Goal: Check status: Check status

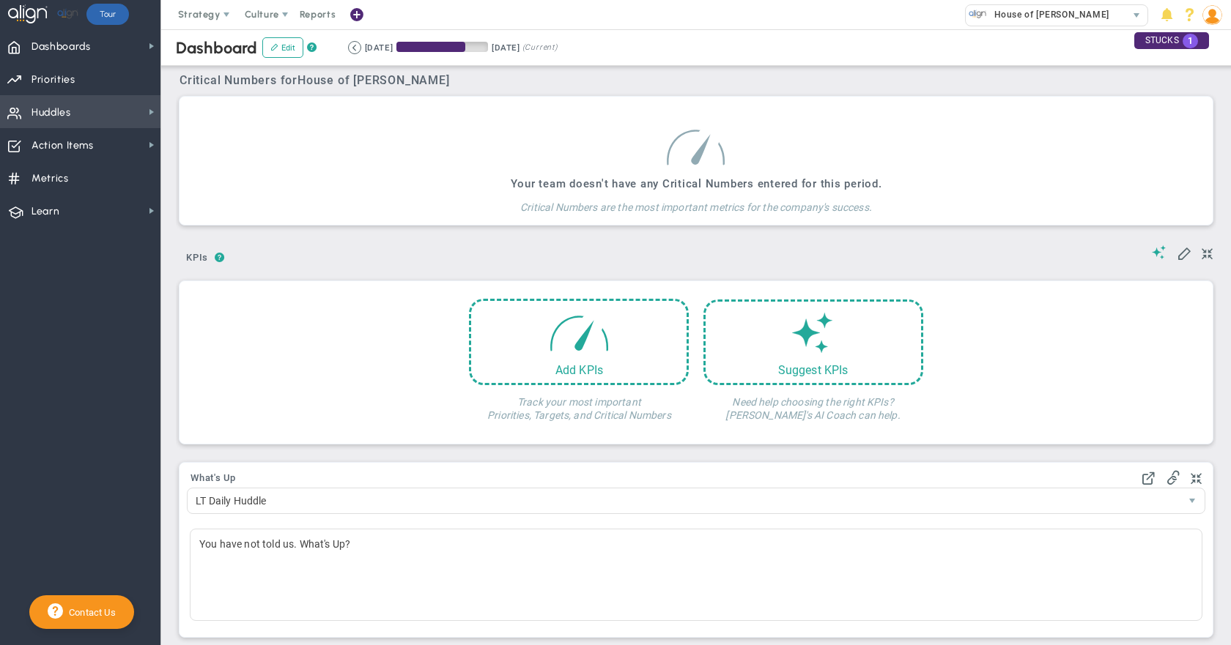
click at [122, 114] on span "Huddles Huddles" at bounding box center [80, 111] width 160 height 33
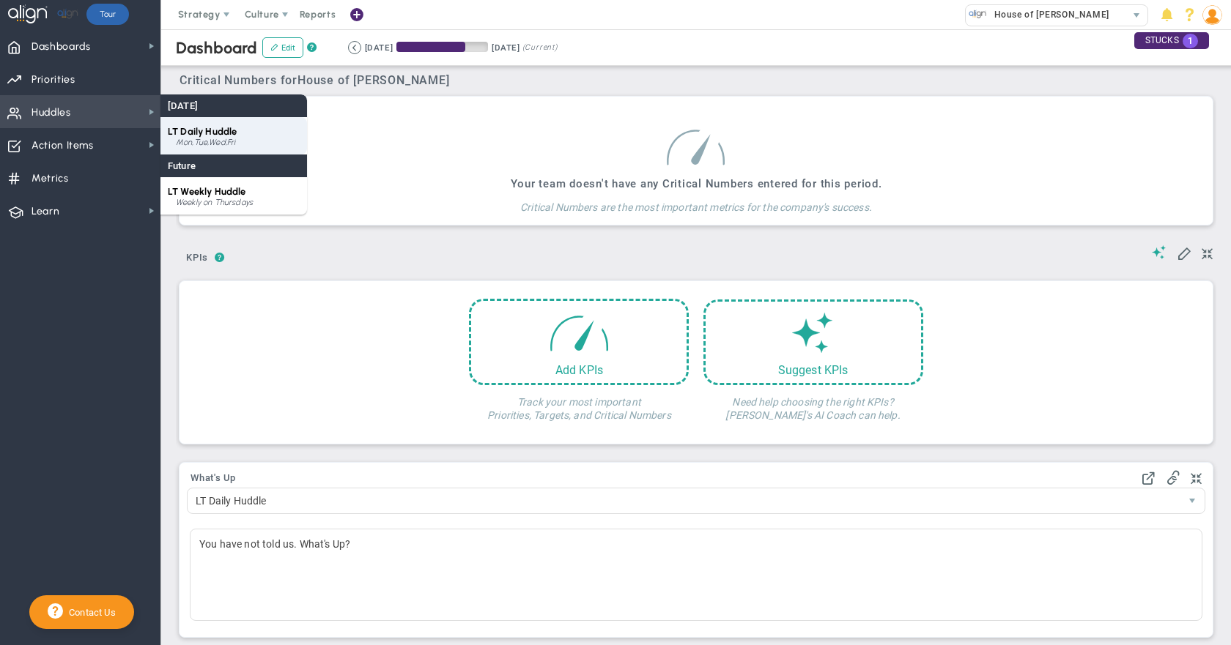
click at [214, 132] on span "LT Daily Huddle" at bounding box center [202, 131] width 69 height 11
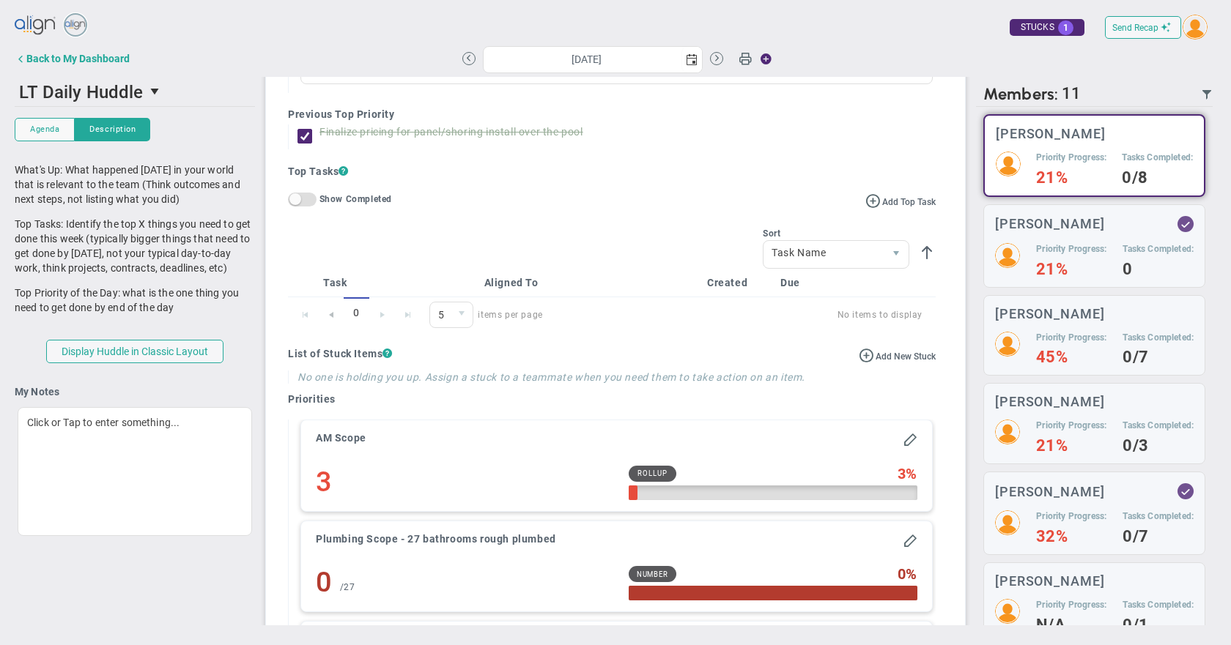
scroll to position [293, 0]
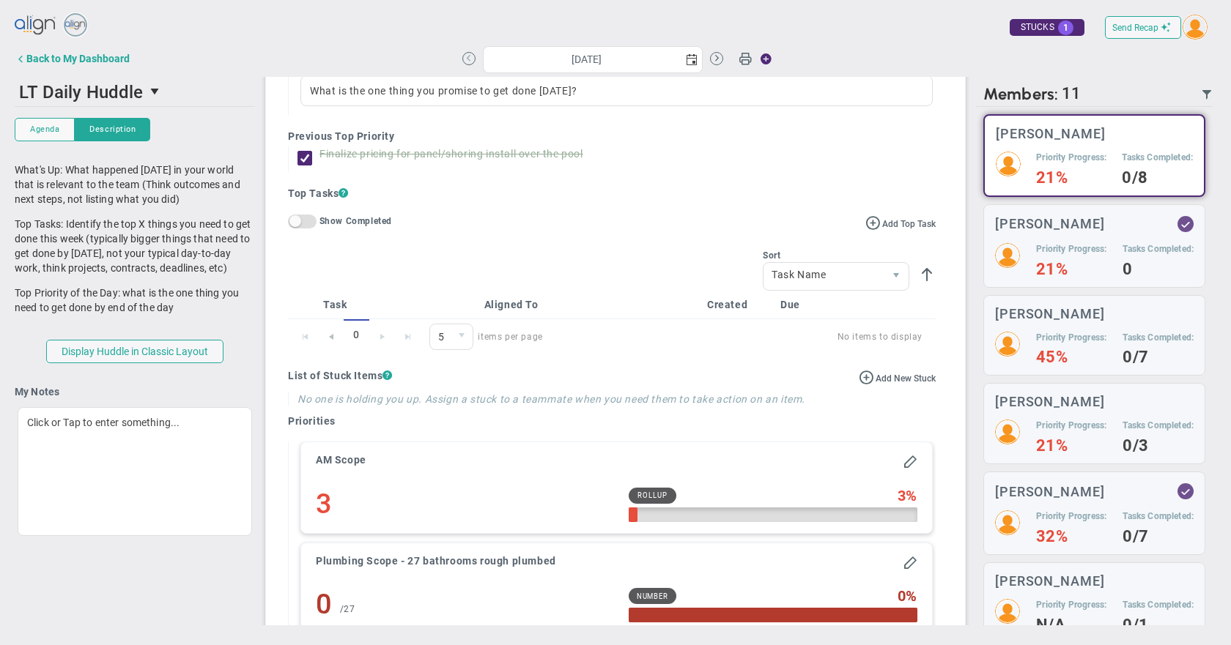
click at [470, 59] on button at bounding box center [468, 58] width 13 height 13
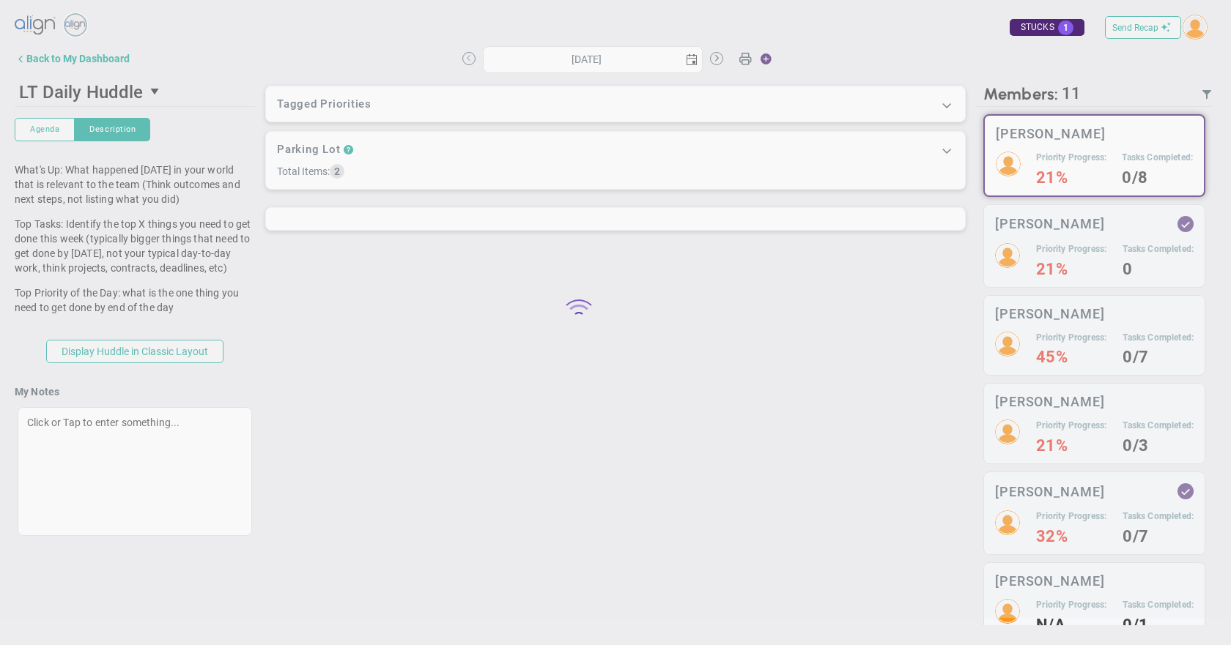
type input "[DATE]"
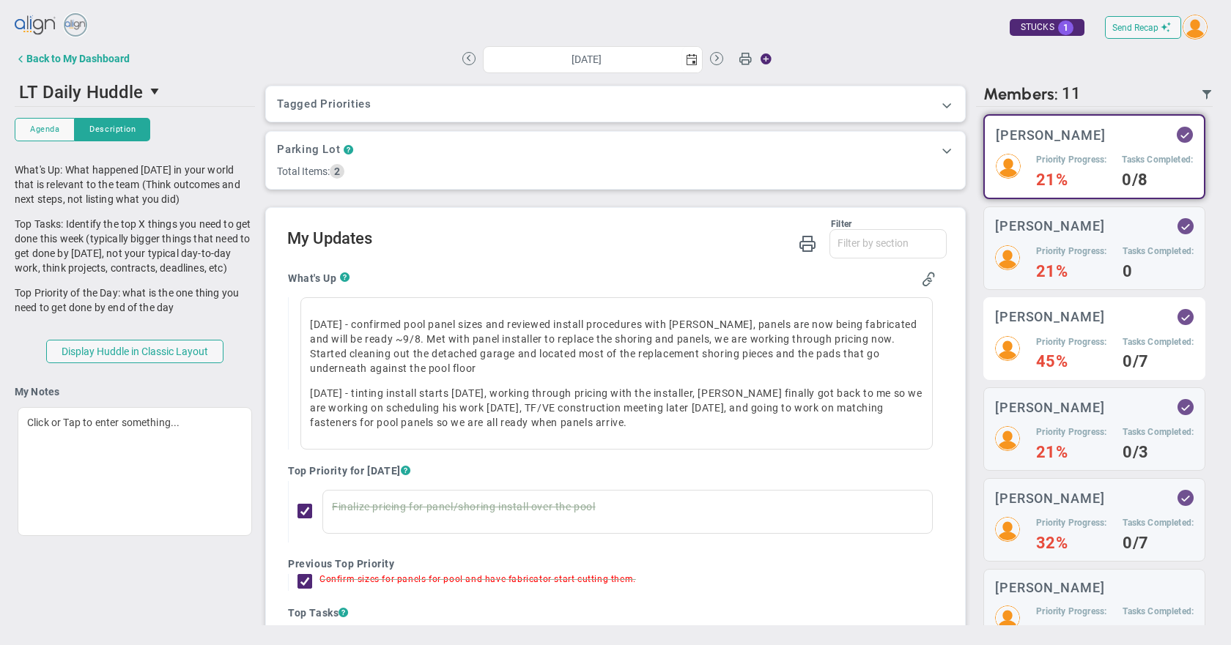
click at [1069, 349] on h5 "Priority Progress:" at bounding box center [1071, 342] width 70 height 12
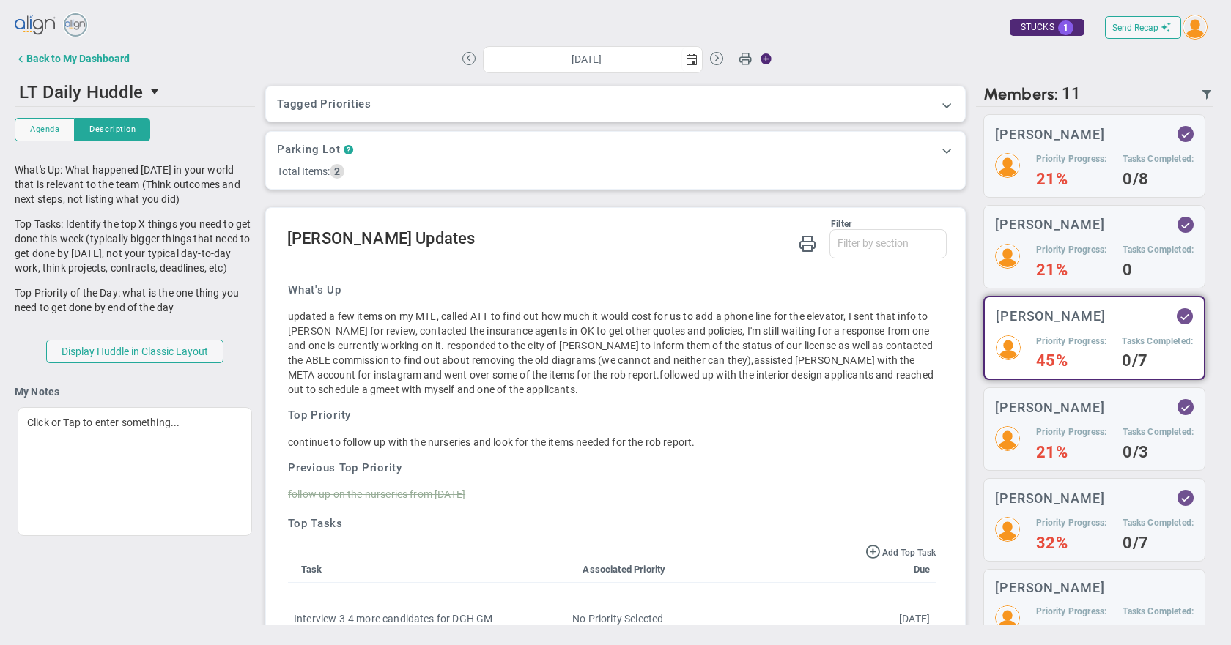
scroll to position [142, 0]
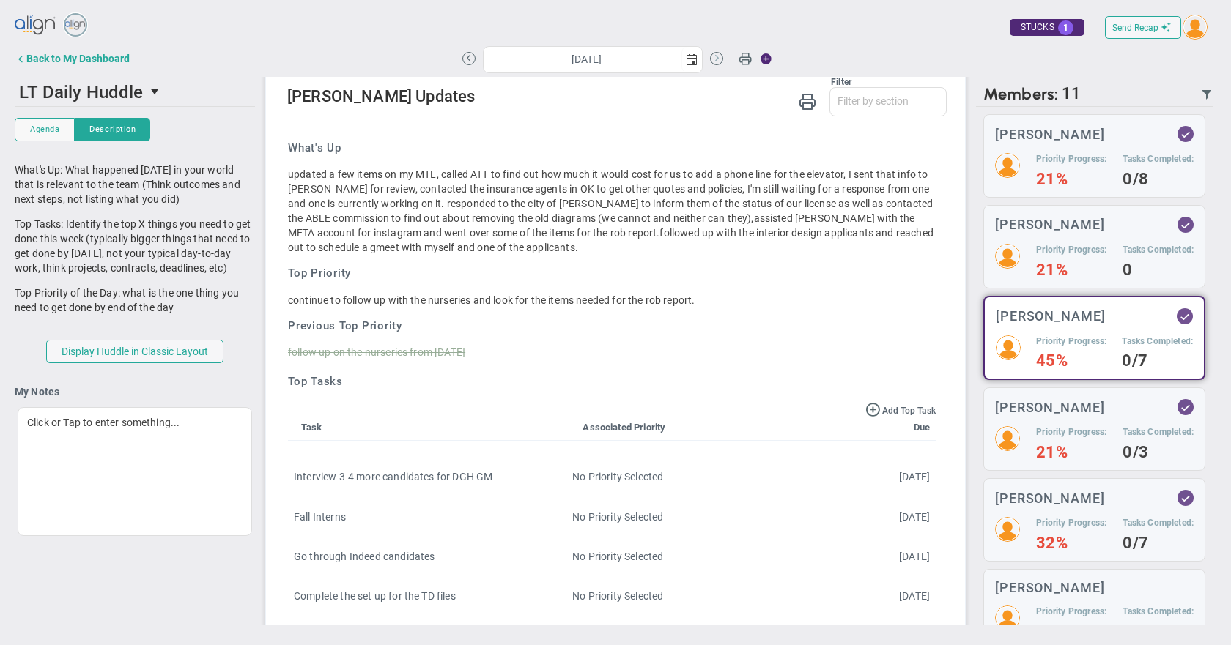
click at [721, 61] on button at bounding box center [716, 58] width 13 height 13
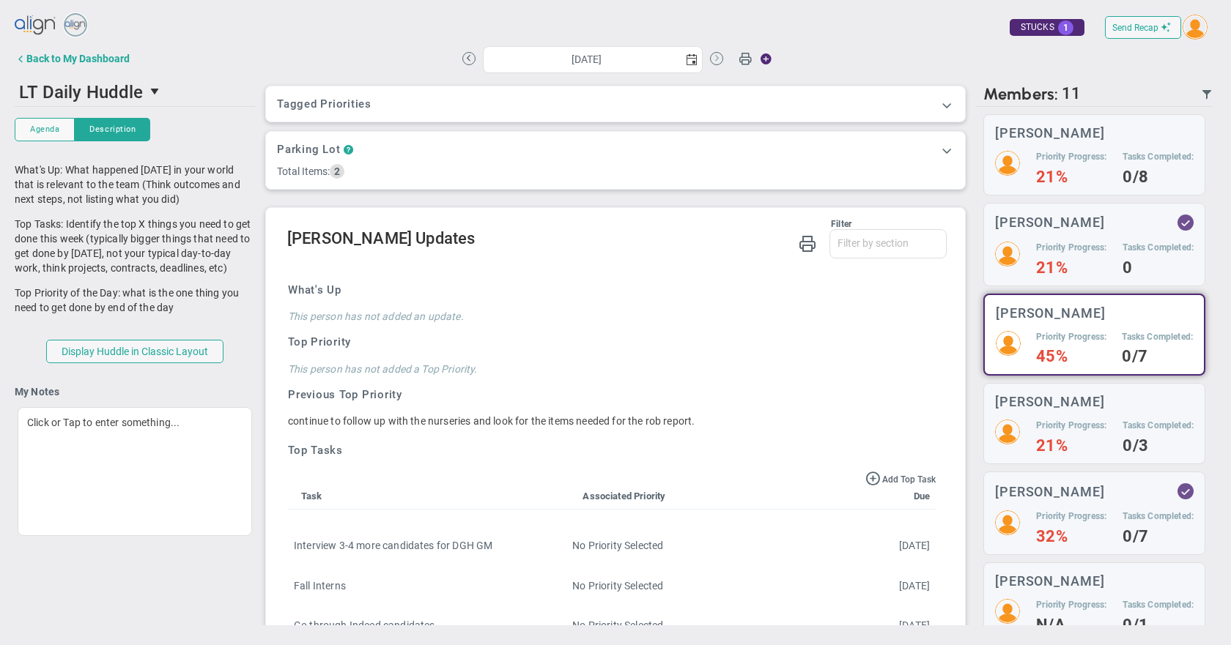
click at [721, 61] on button at bounding box center [716, 58] width 13 height 13
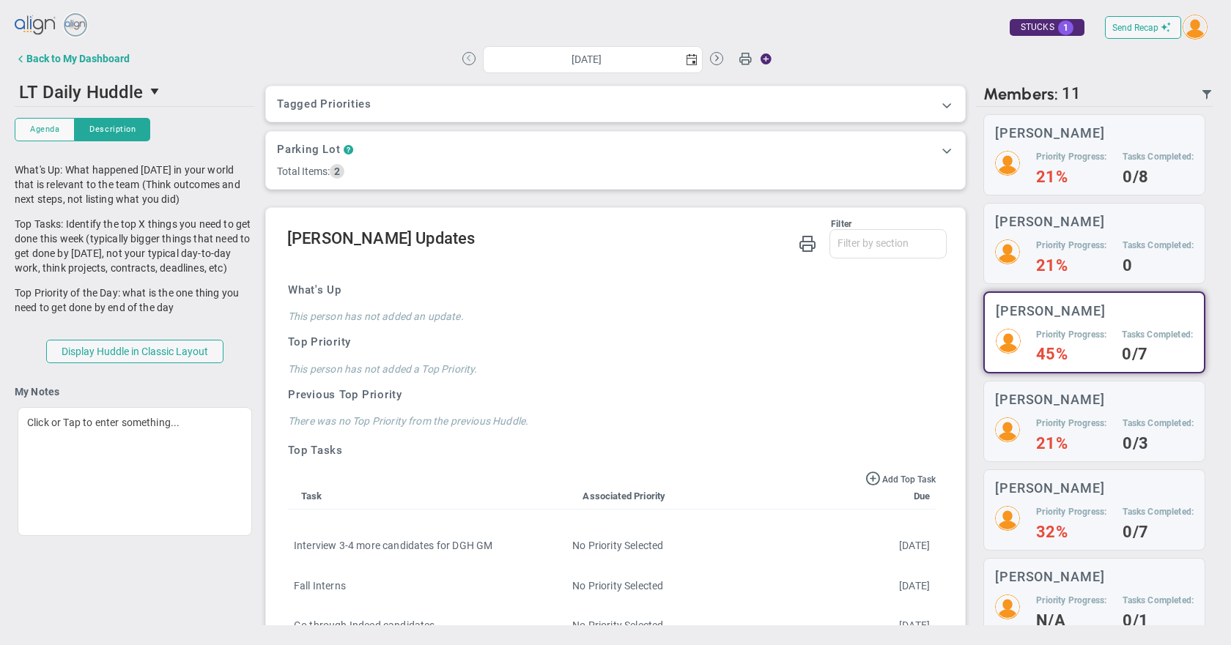
click at [468, 61] on button at bounding box center [468, 58] width 13 height 13
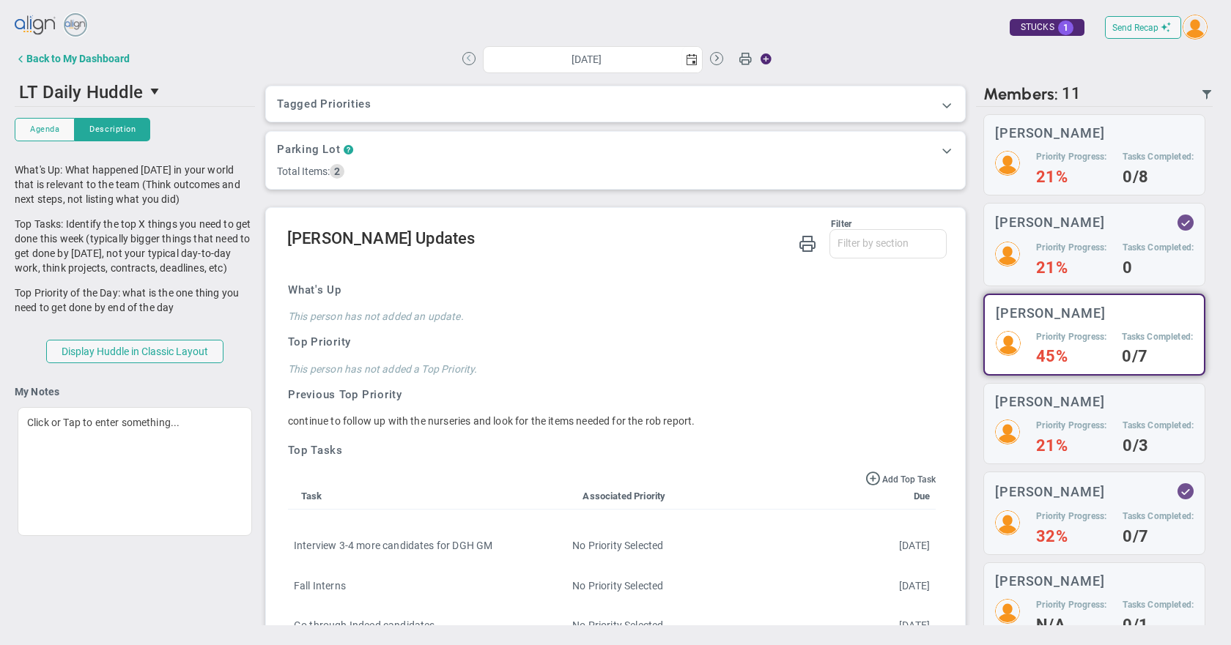
click at [468, 61] on button at bounding box center [468, 58] width 13 height 13
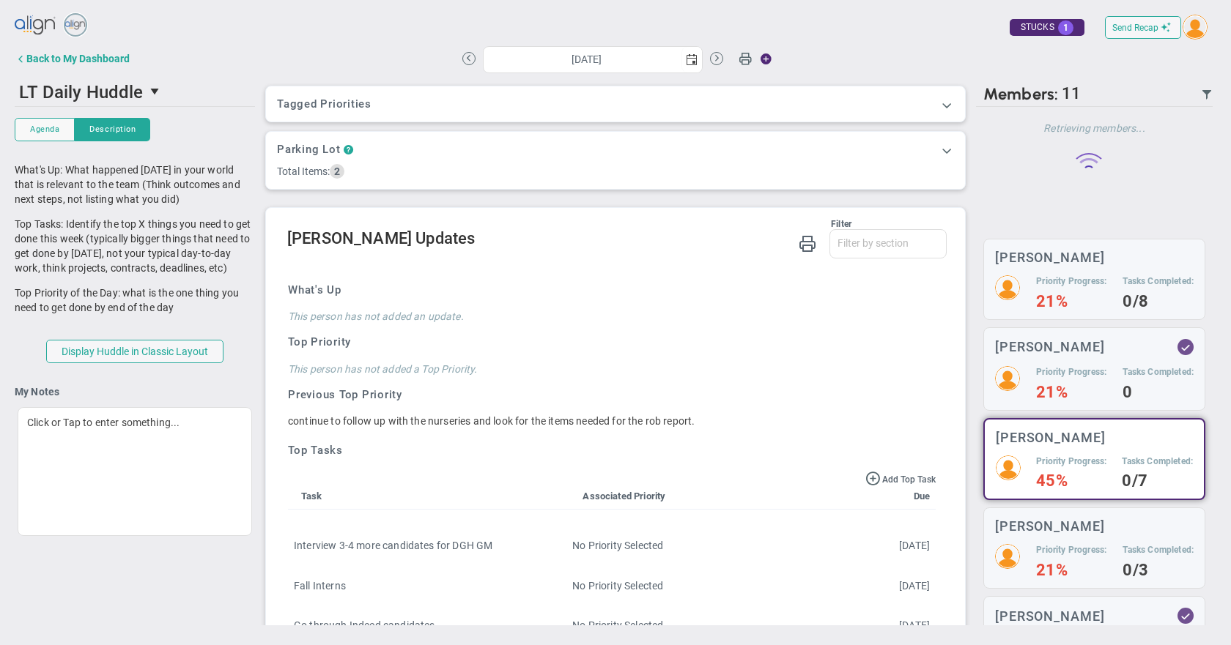
click at [468, 60] on button at bounding box center [468, 58] width 13 height 13
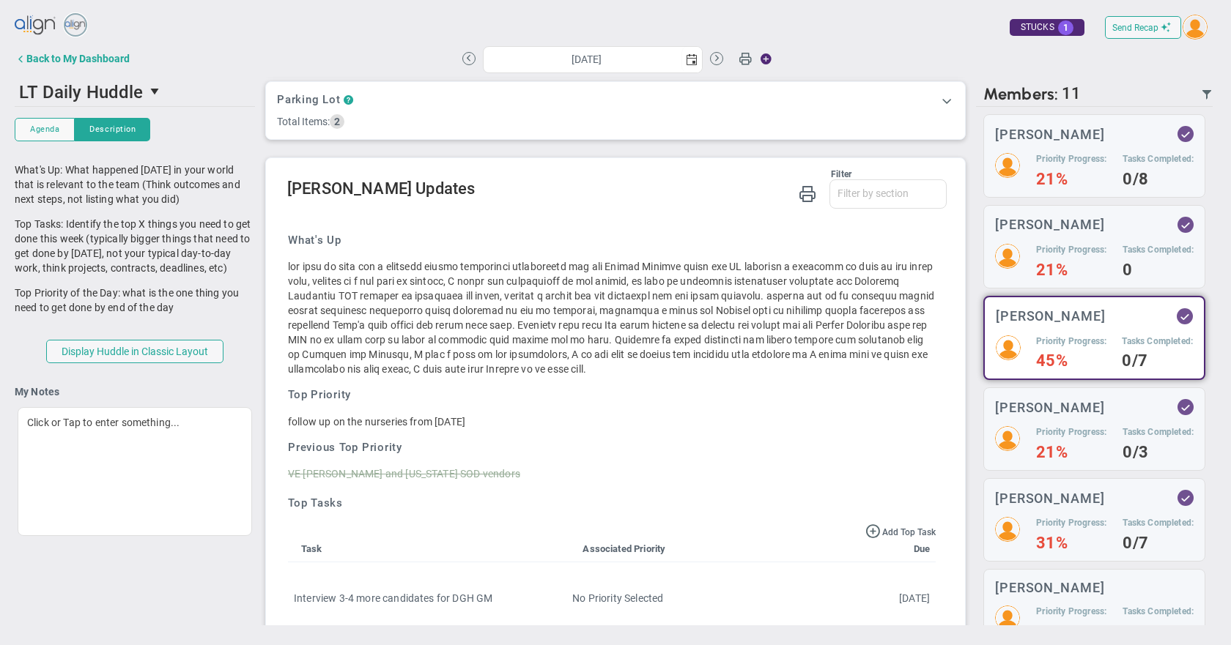
scroll to position [73, 0]
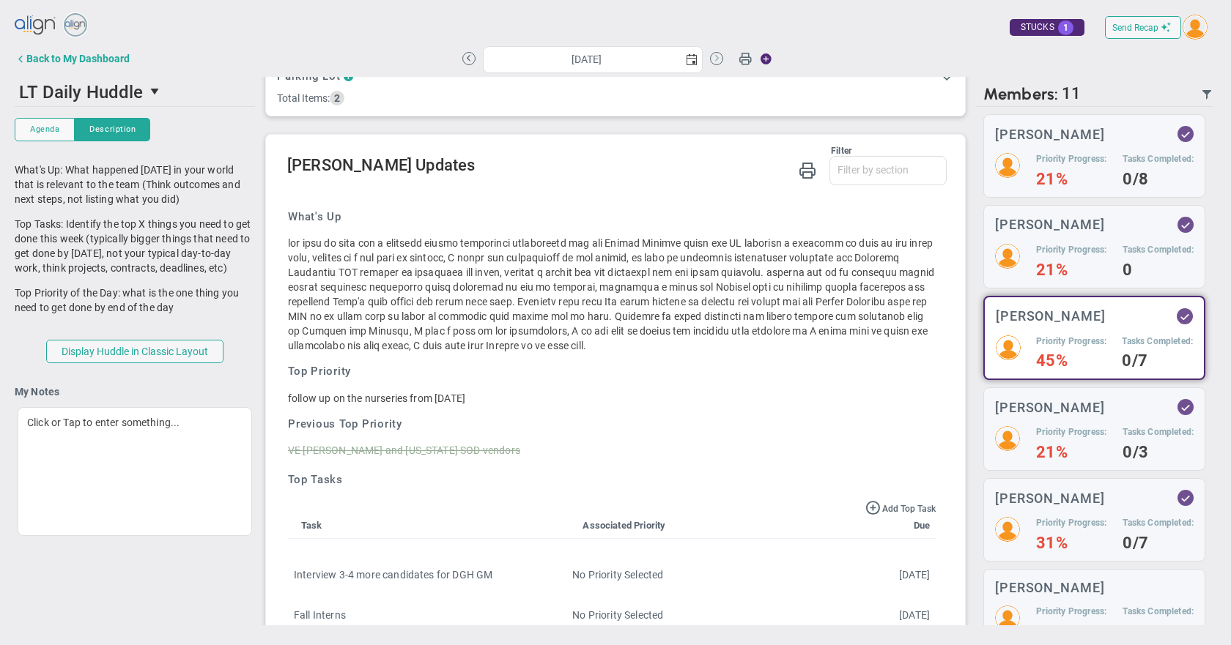
click at [717, 61] on button at bounding box center [716, 58] width 13 height 13
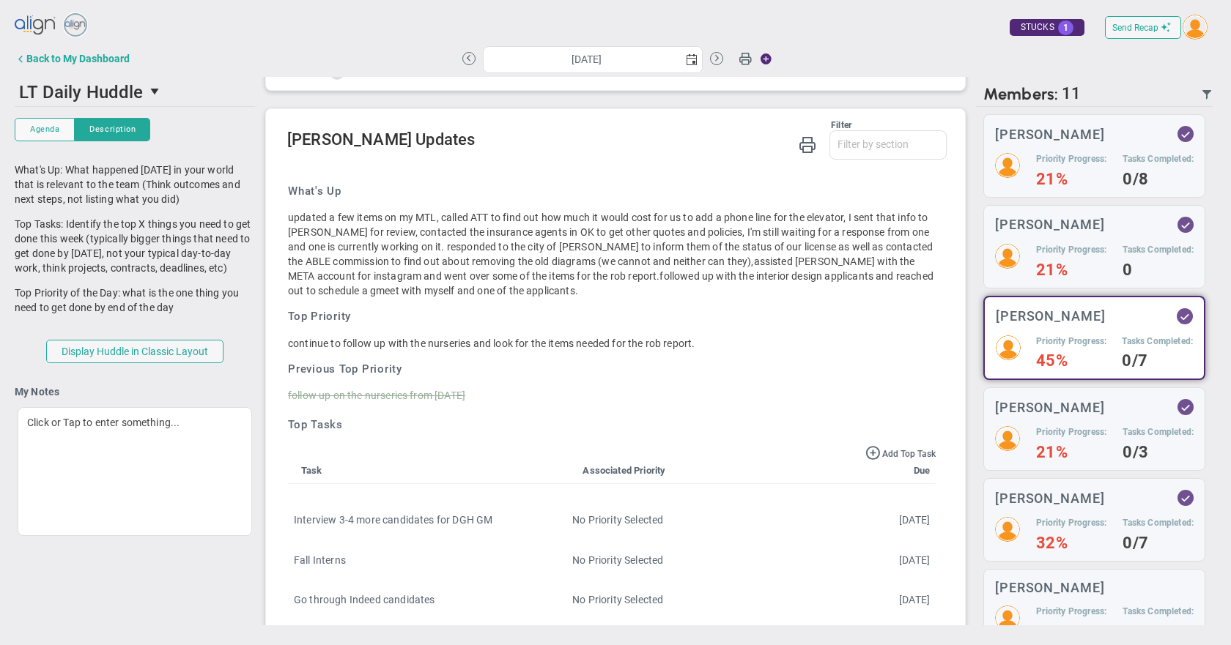
scroll to position [73, 0]
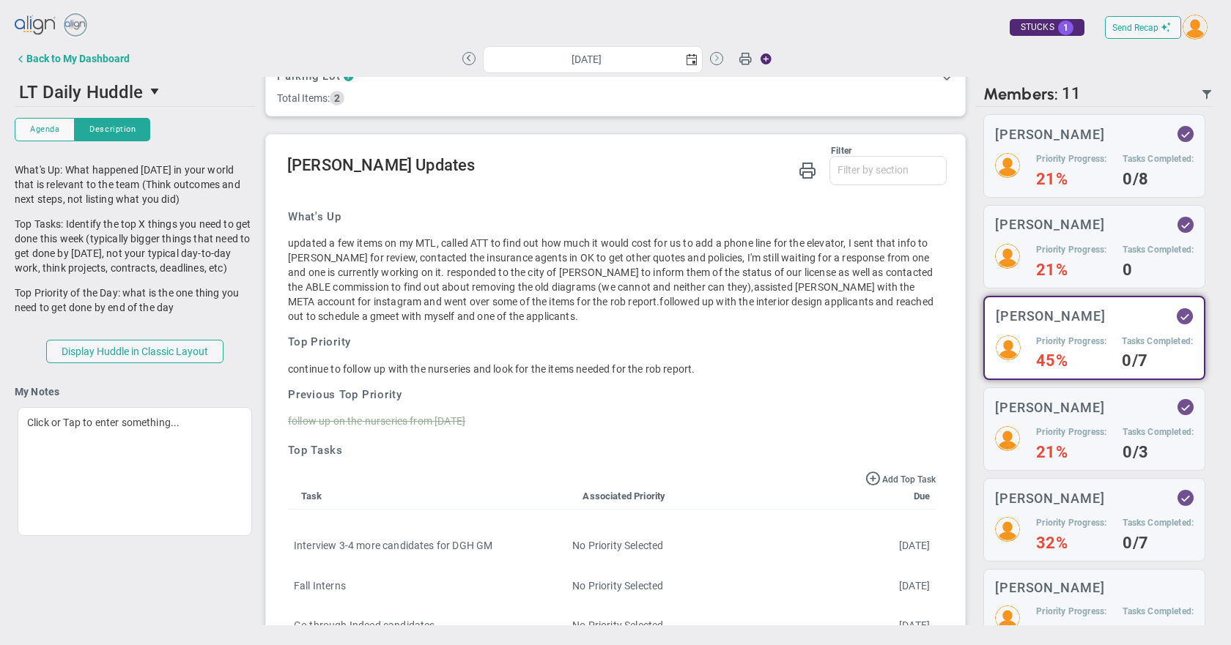
click at [719, 61] on button at bounding box center [716, 58] width 13 height 13
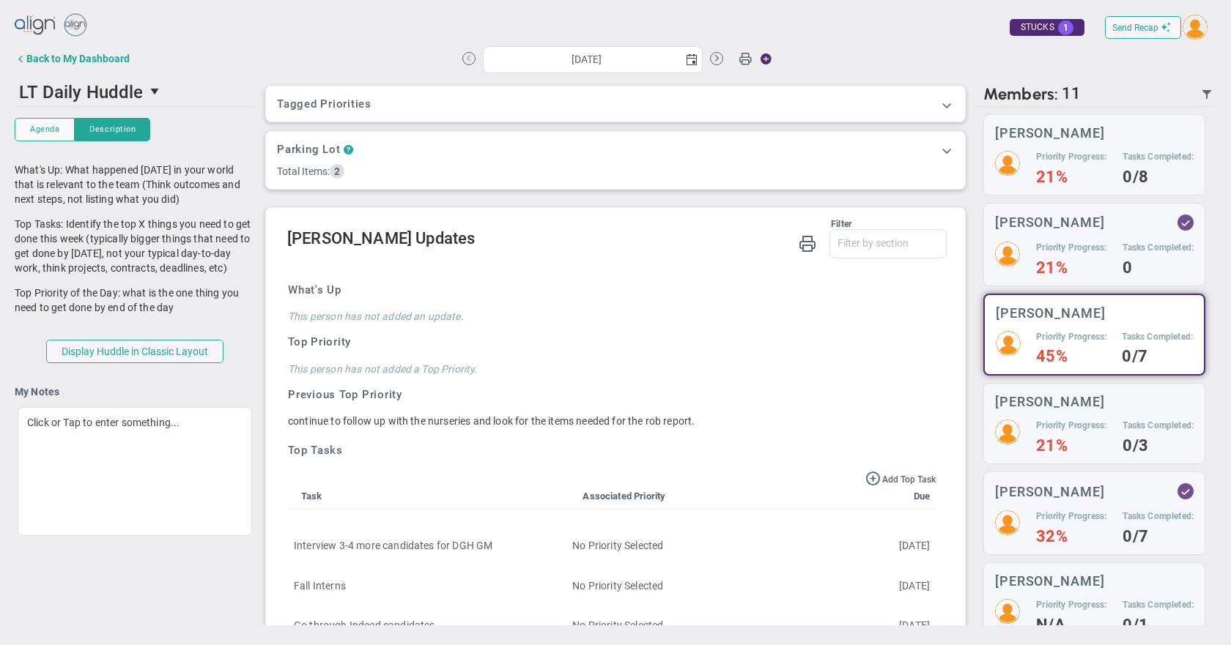
click at [472, 59] on button at bounding box center [468, 58] width 13 height 13
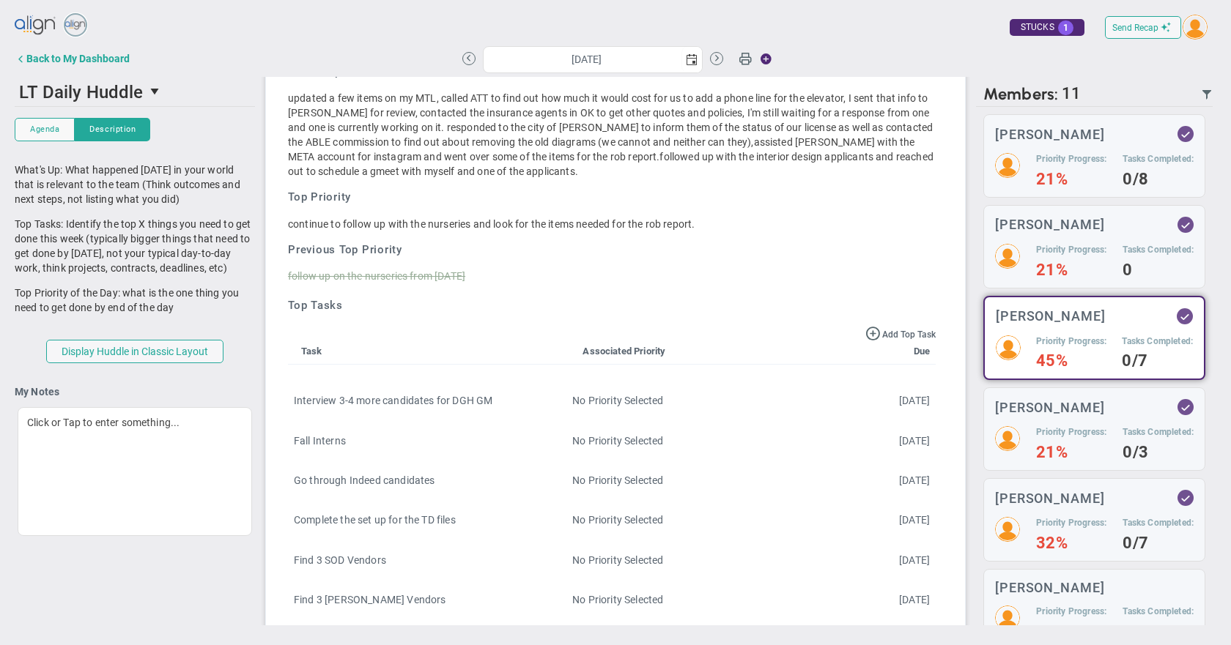
scroll to position [220, 0]
click at [470, 59] on button at bounding box center [468, 58] width 13 height 13
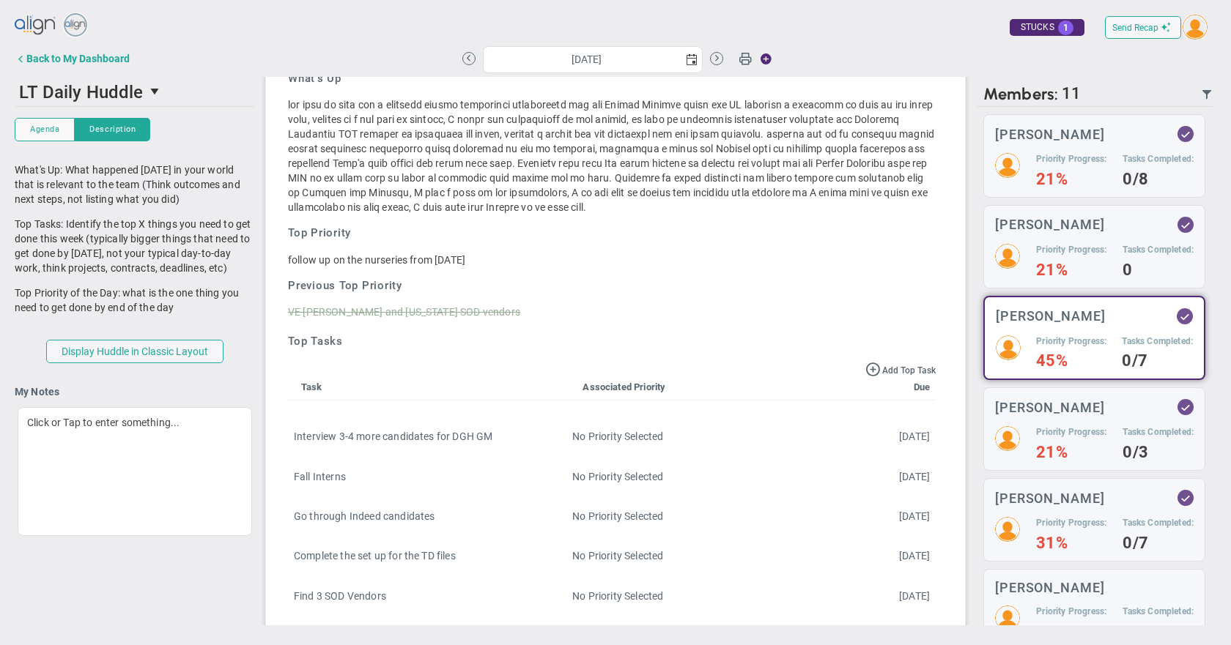
scroll to position [220, 0]
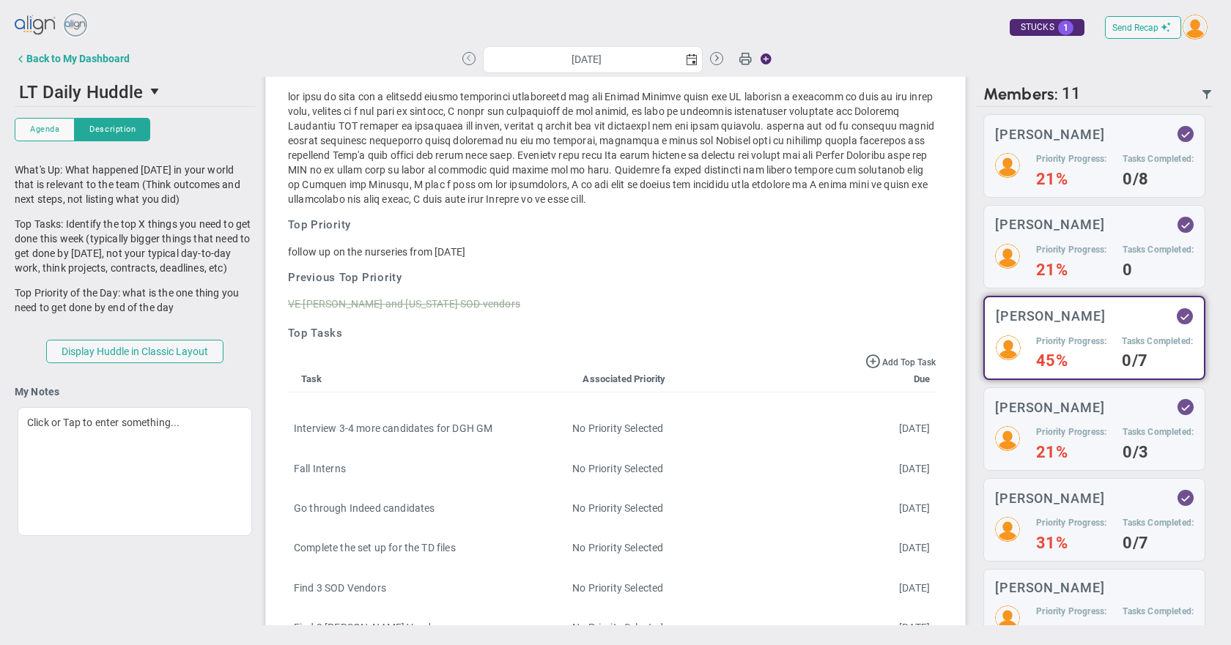
click at [468, 57] on button at bounding box center [468, 58] width 13 height 13
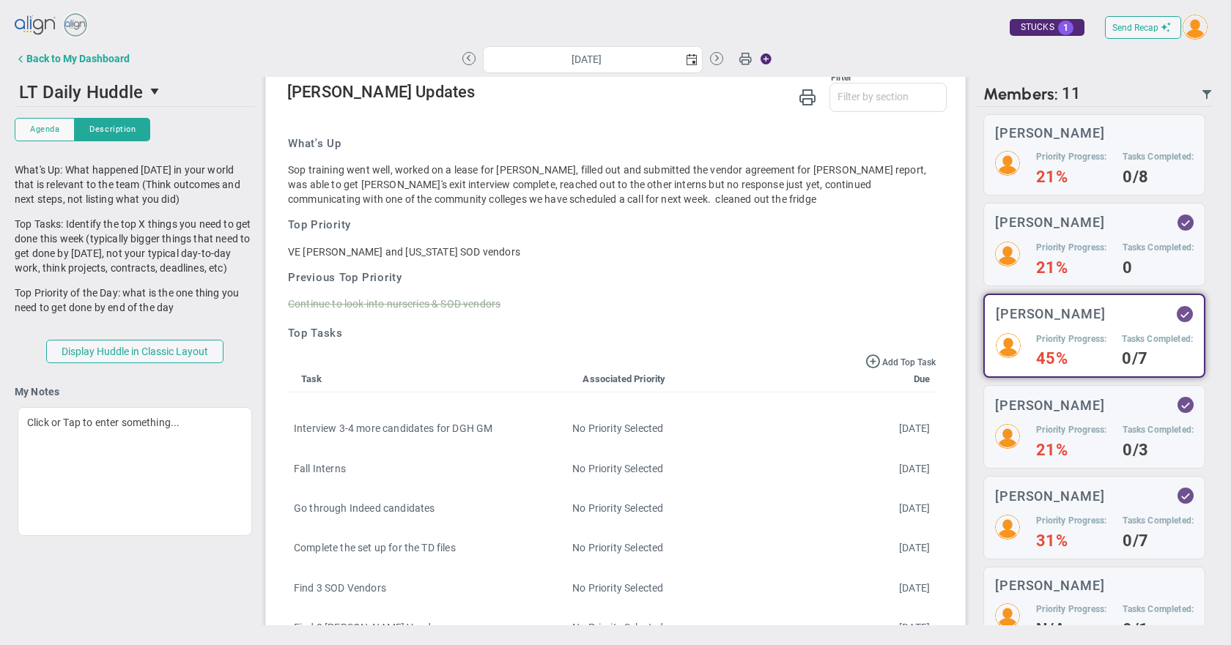
scroll to position [73, 0]
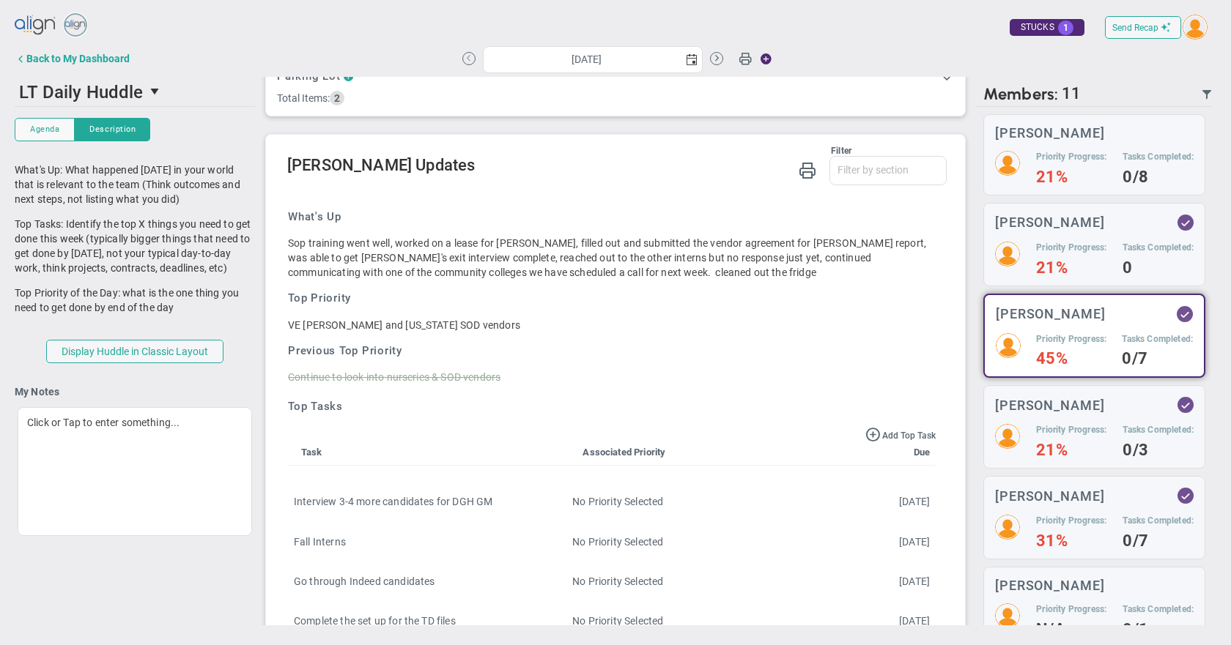
click at [472, 59] on button at bounding box center [468, 58] width 13 height 13
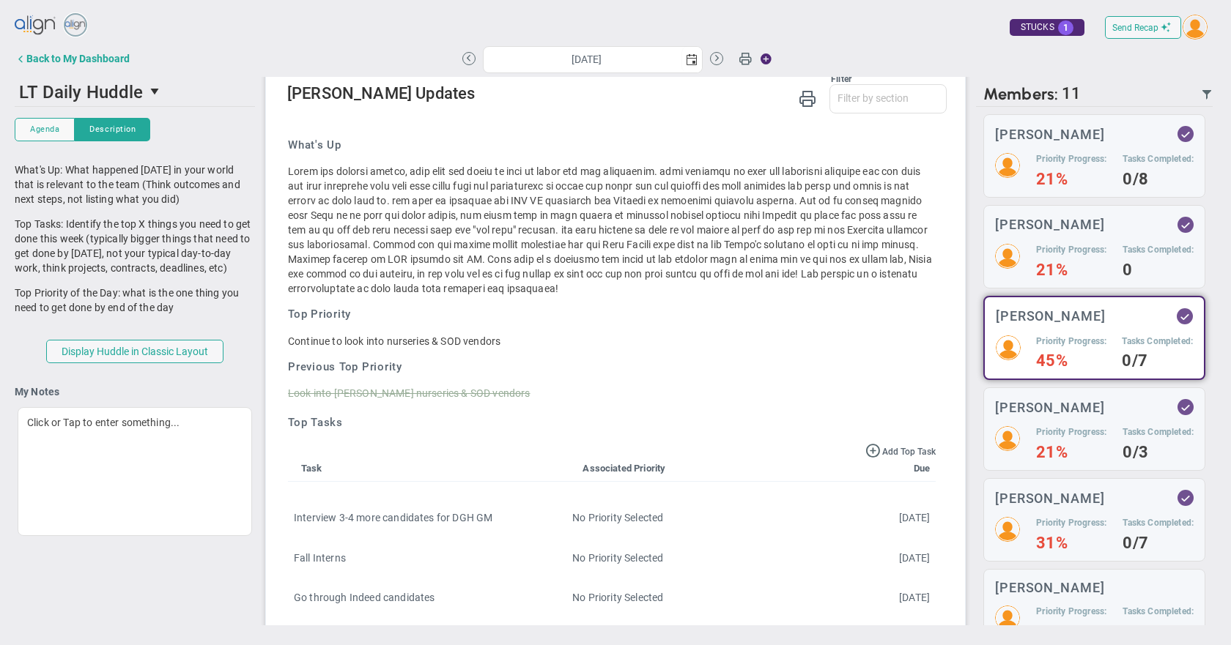
scroll to position [146, 0]
click at [710, 60] on button at bounding box center [716, 58] width 13 height 13
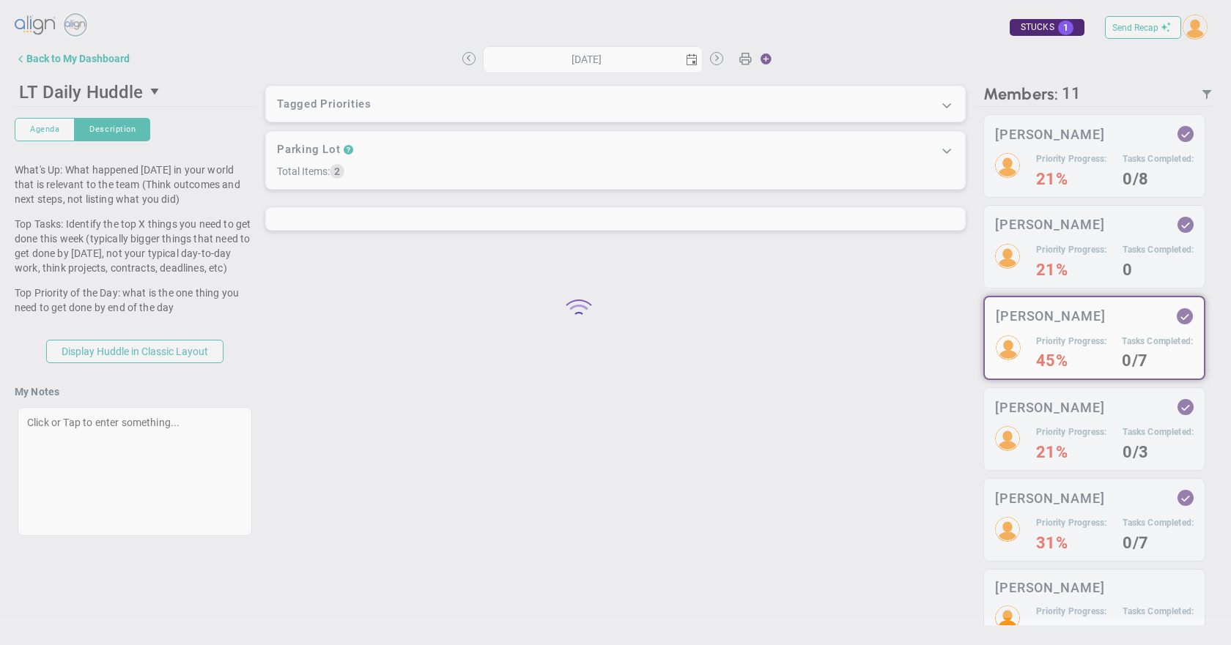
type input "[DATE]"
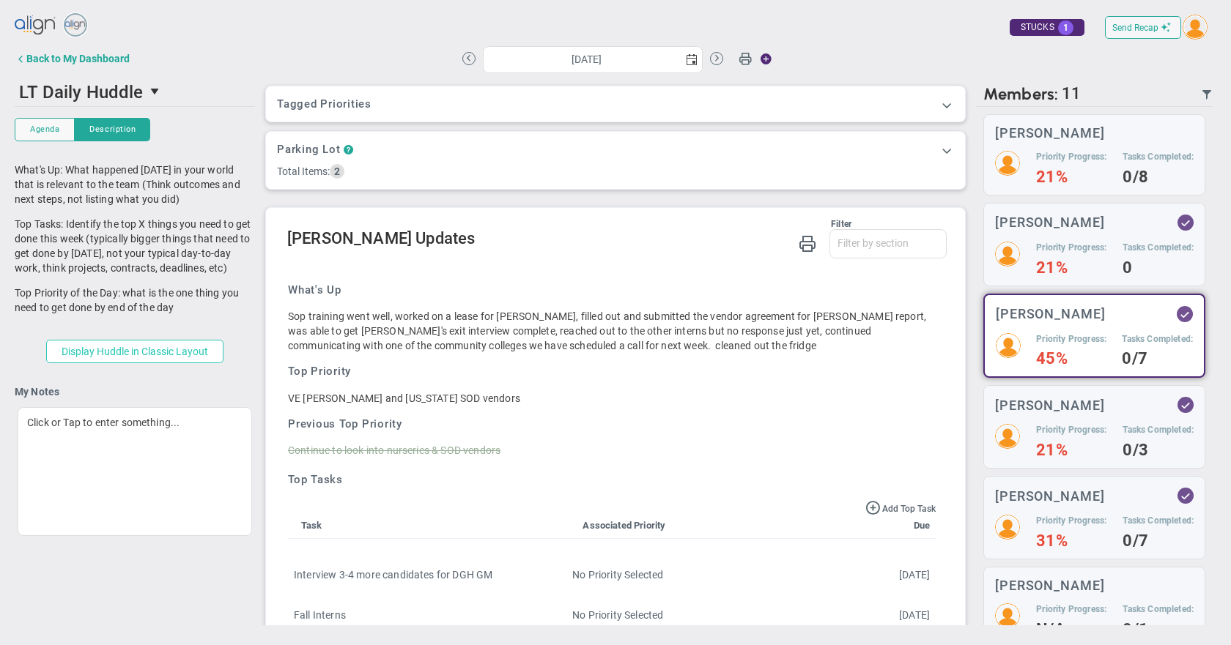
click at [111, 360] on button "Display Huddle in Classic Layout" at bounding box center [134, 351] width 177 height 23
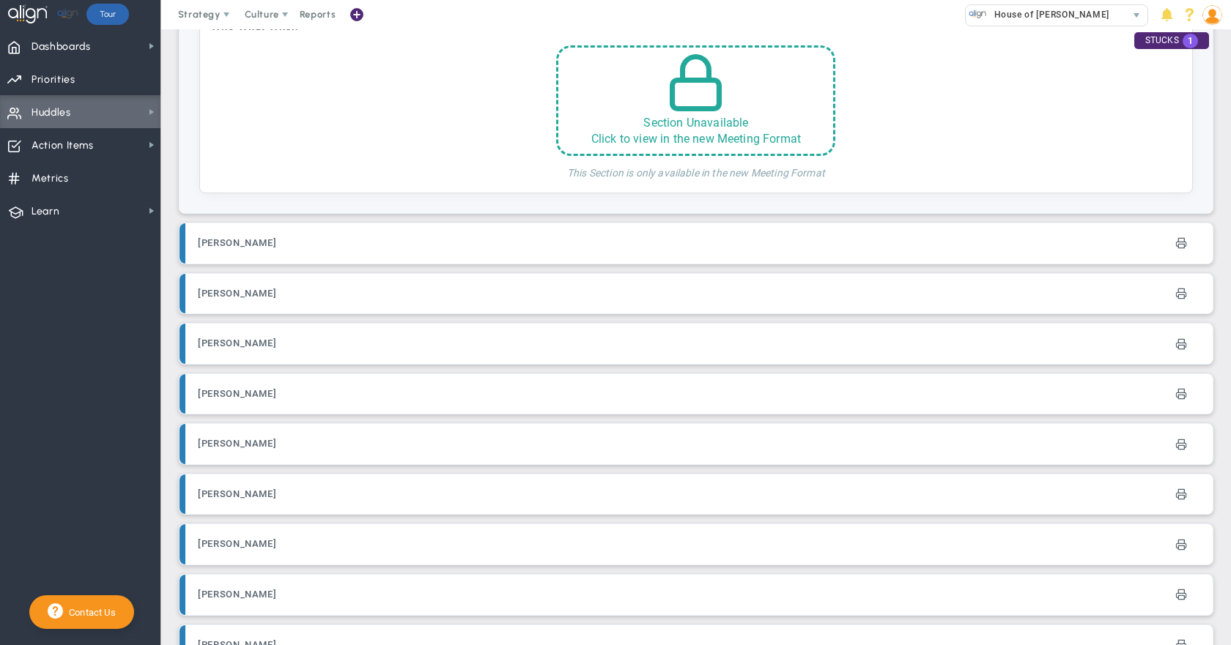
scroll to position [2930, 0]
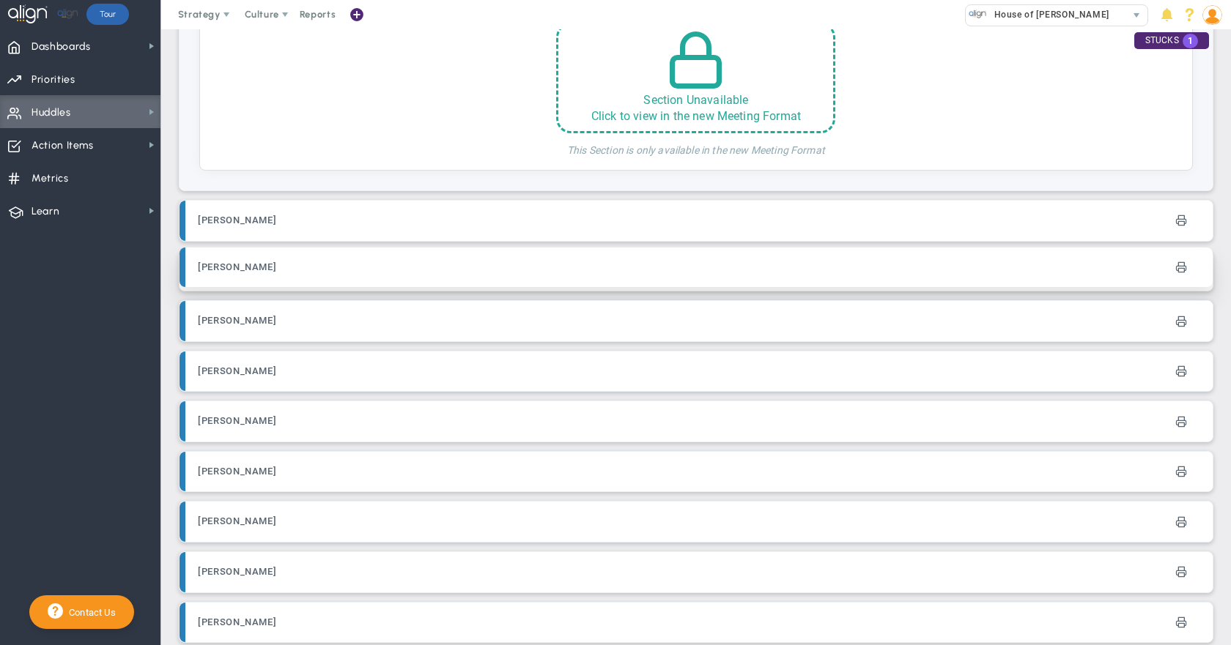
click at [790, 272] on div at bounding box center [945, 267] width 498 height 28
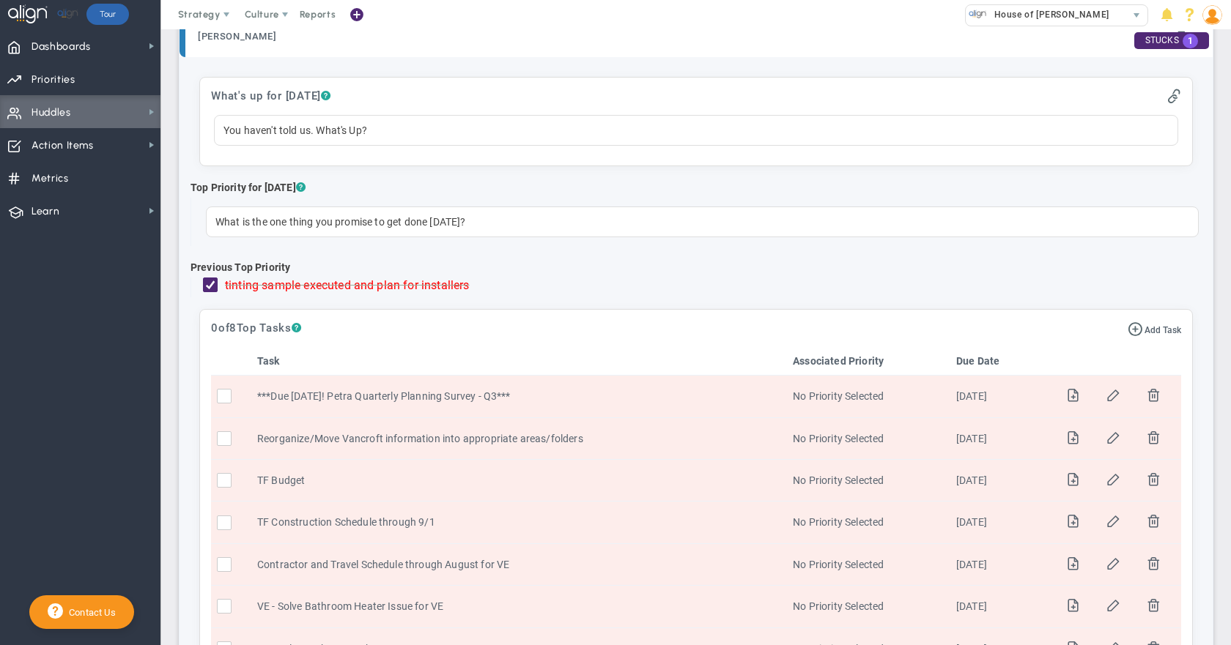
scroll to position [0, 0]
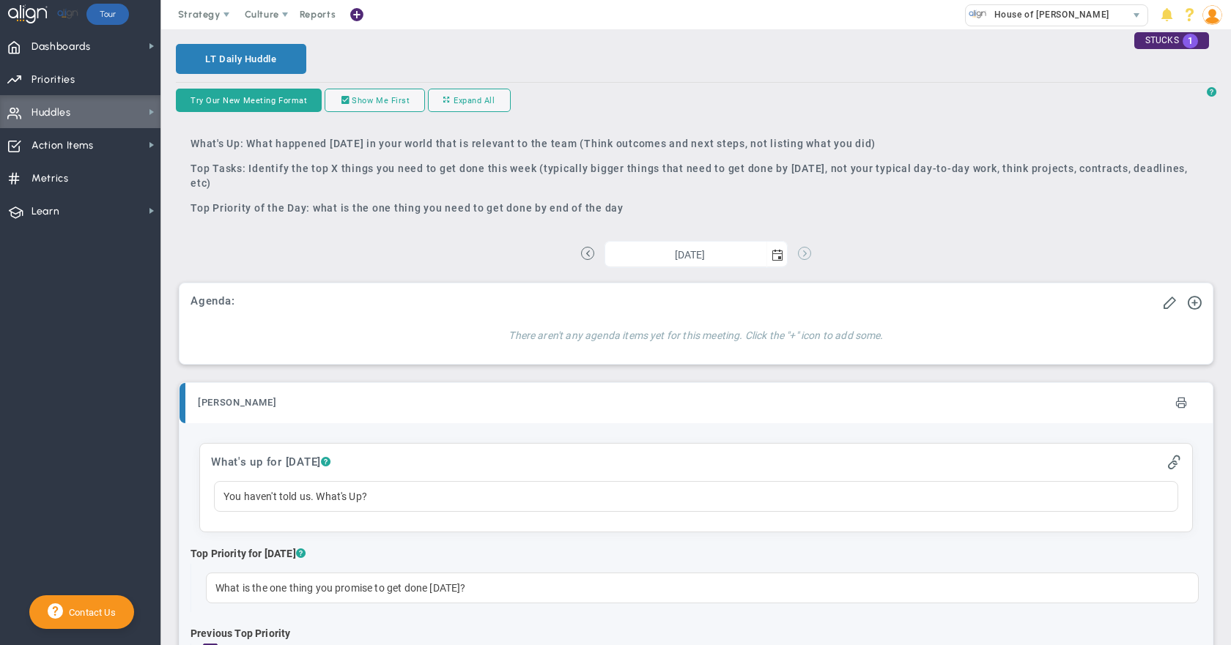
click at [798, 255] on button at bounding box center [804, 253] width 13 height 13
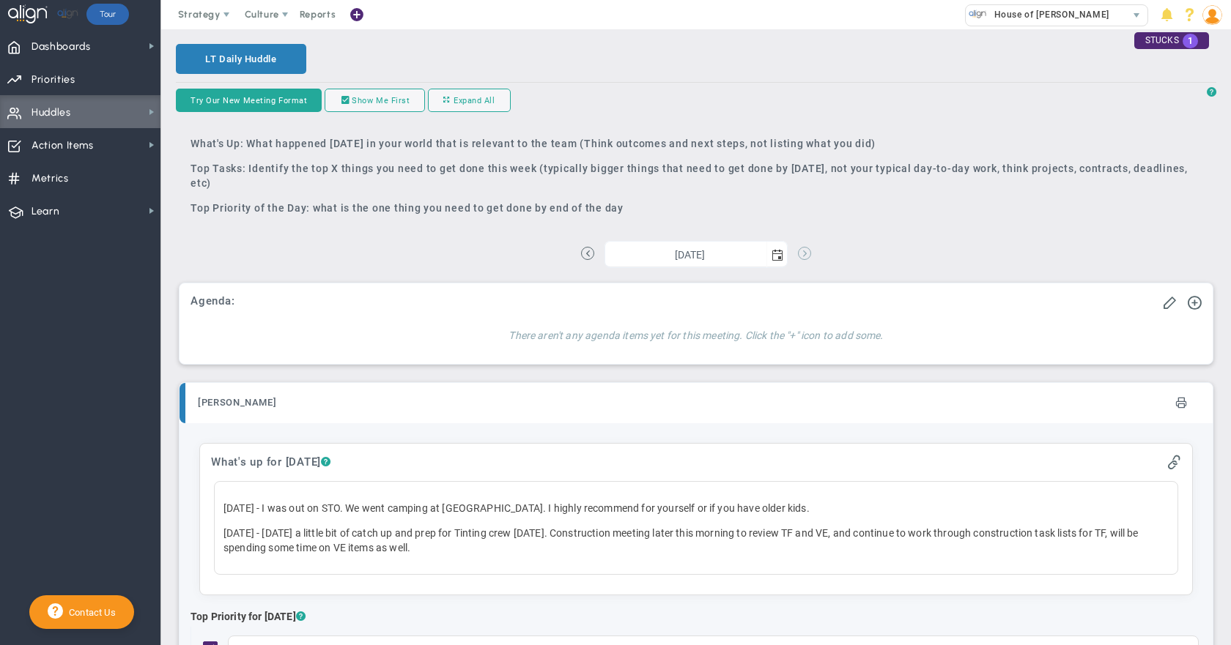
click at [798, 255] on button at bounding box center [804, 253] width 13 height 13
type input "[DATE]"
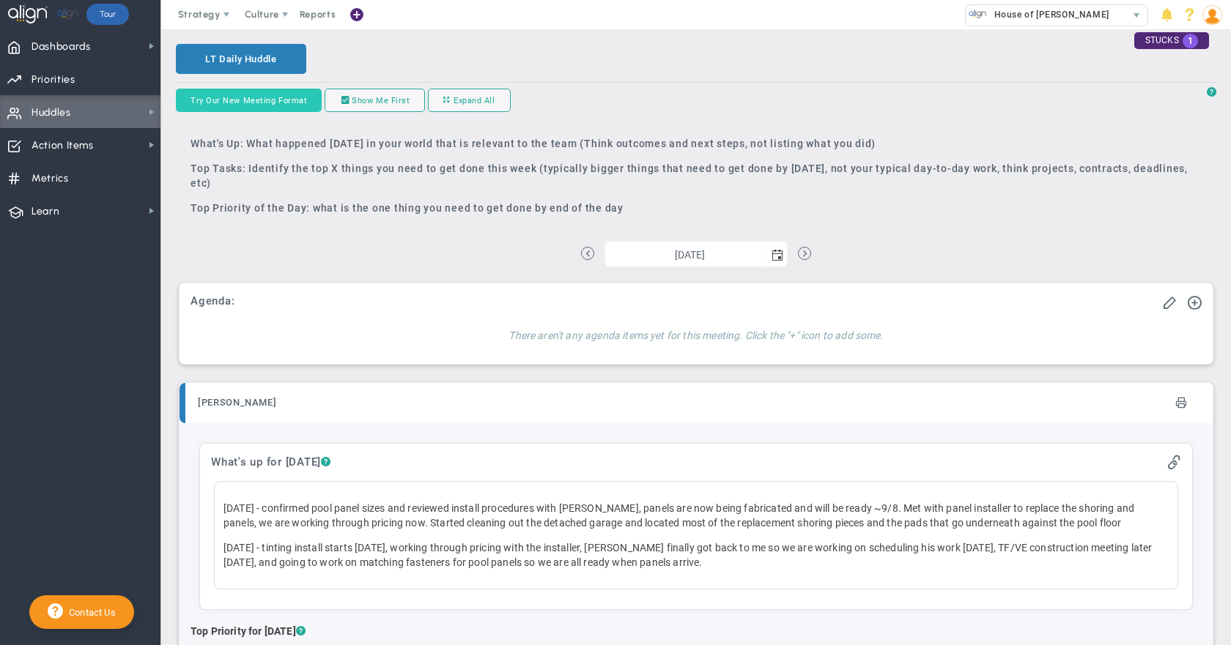
click at [225, 101] on button "Try Our New Meeting Format" at bounding box center [249, 100] width 146 height 23
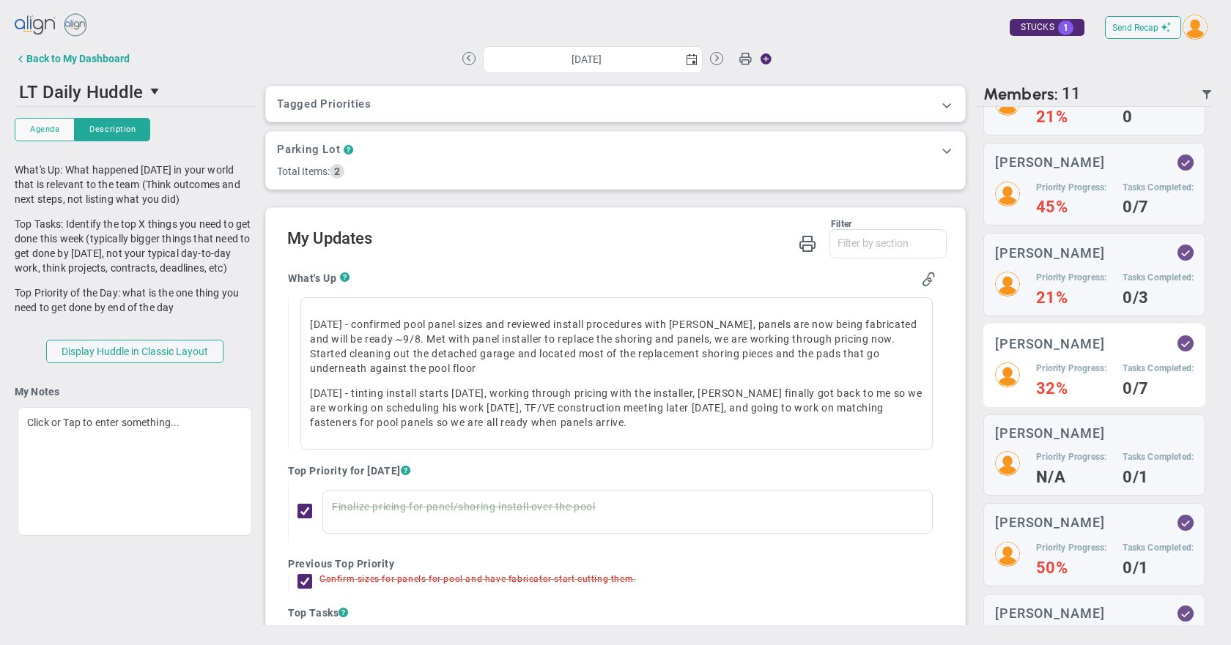
scroll to position [73, 0]
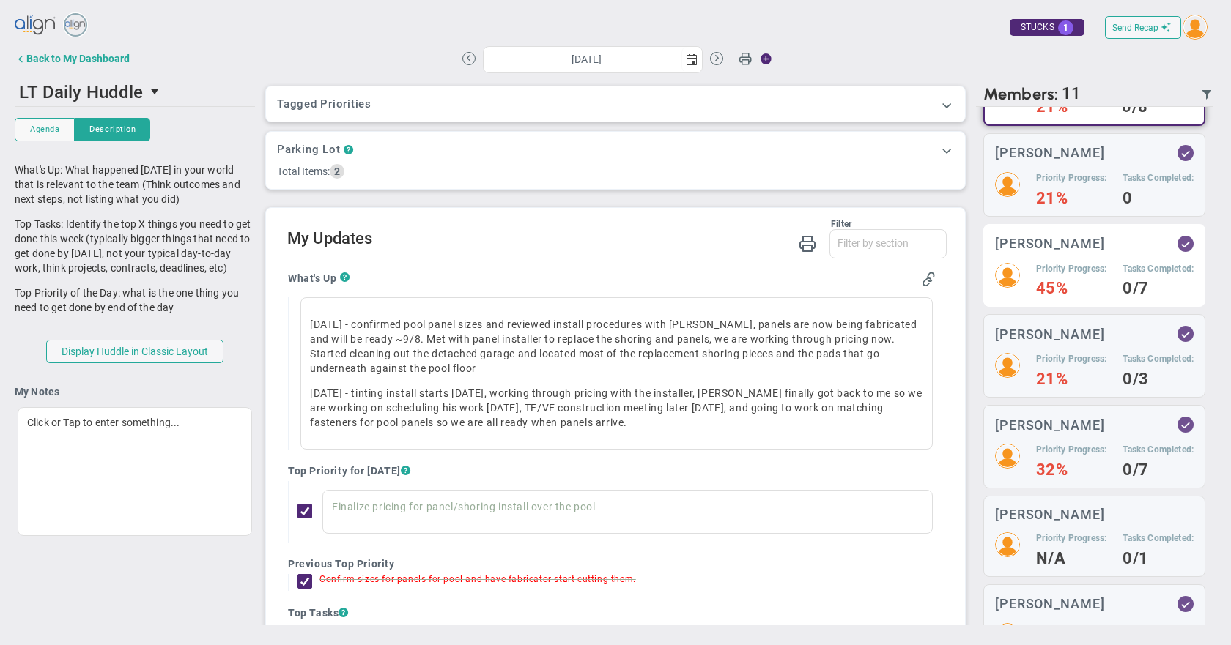
click at [1043, 295] on h4 "45%" at bounding box center [1071, 288] width 70 height 13
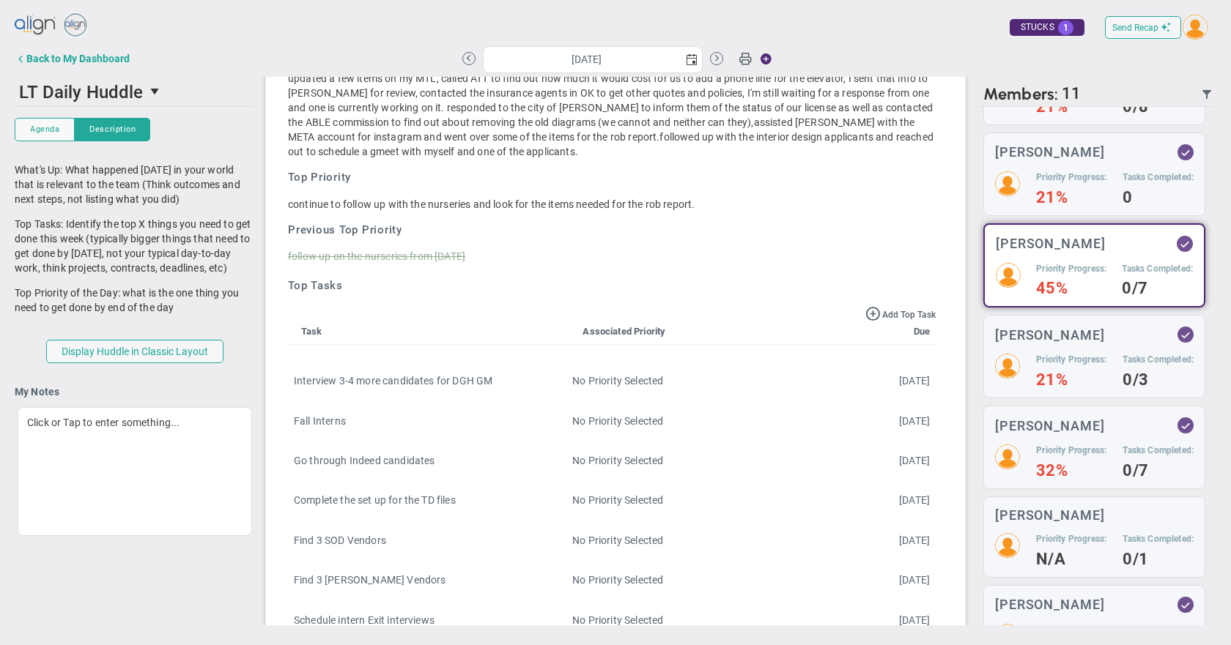
scroll to position [215, 0]
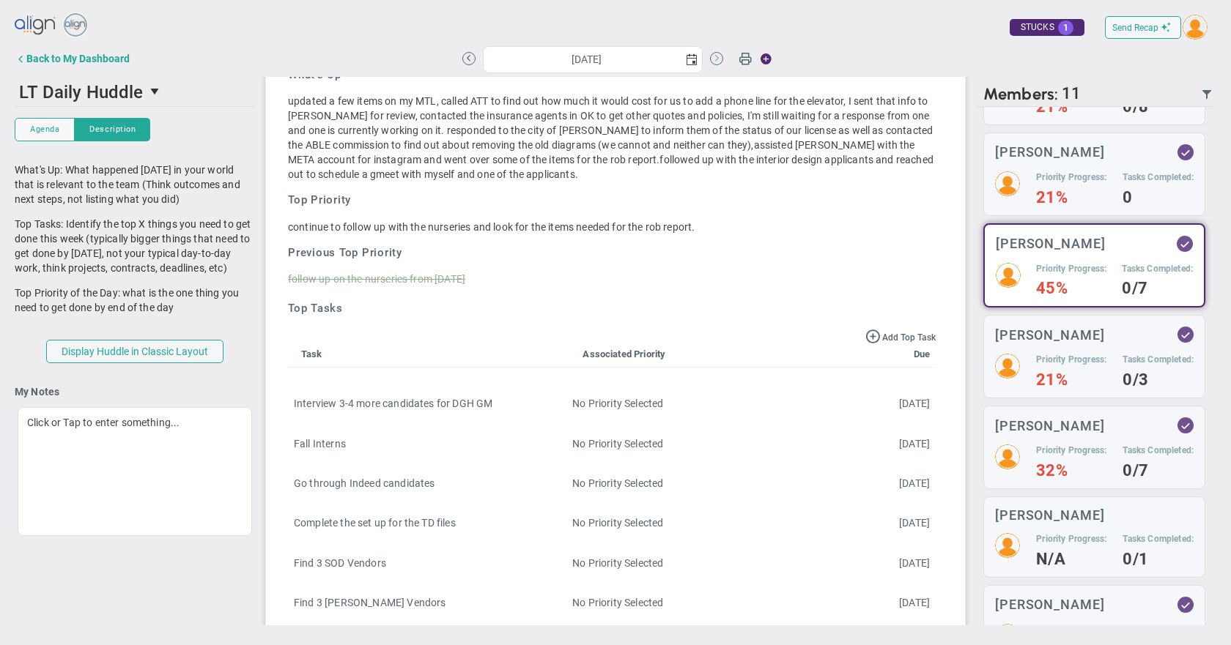
click at [715, 62] on button at bounding box center [716, 58] width 13 height 13
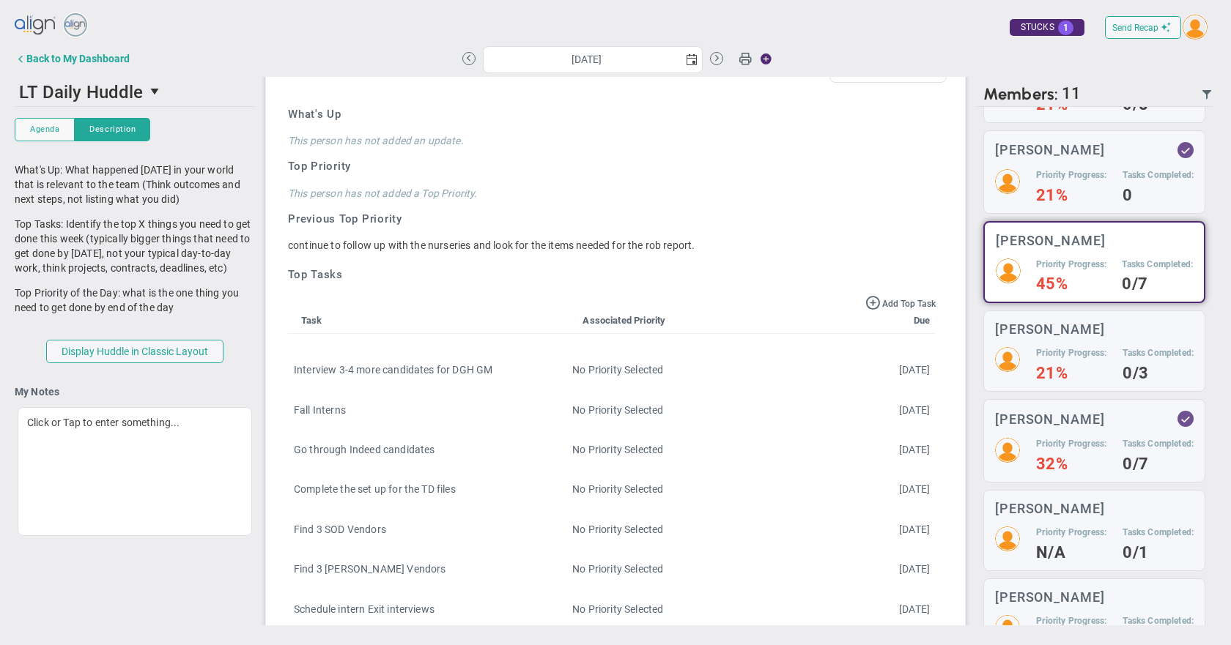
scroll to position [73, 0]
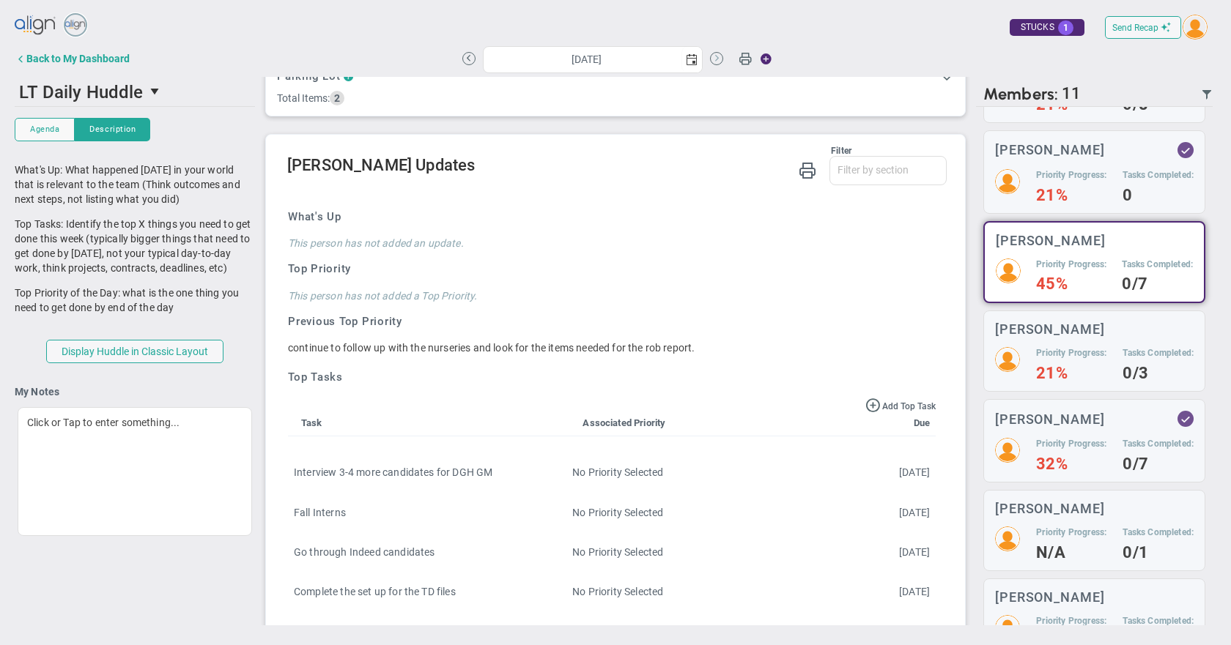
click at [711, 62] on button at bounding box center [716, 58] width 13 height 13
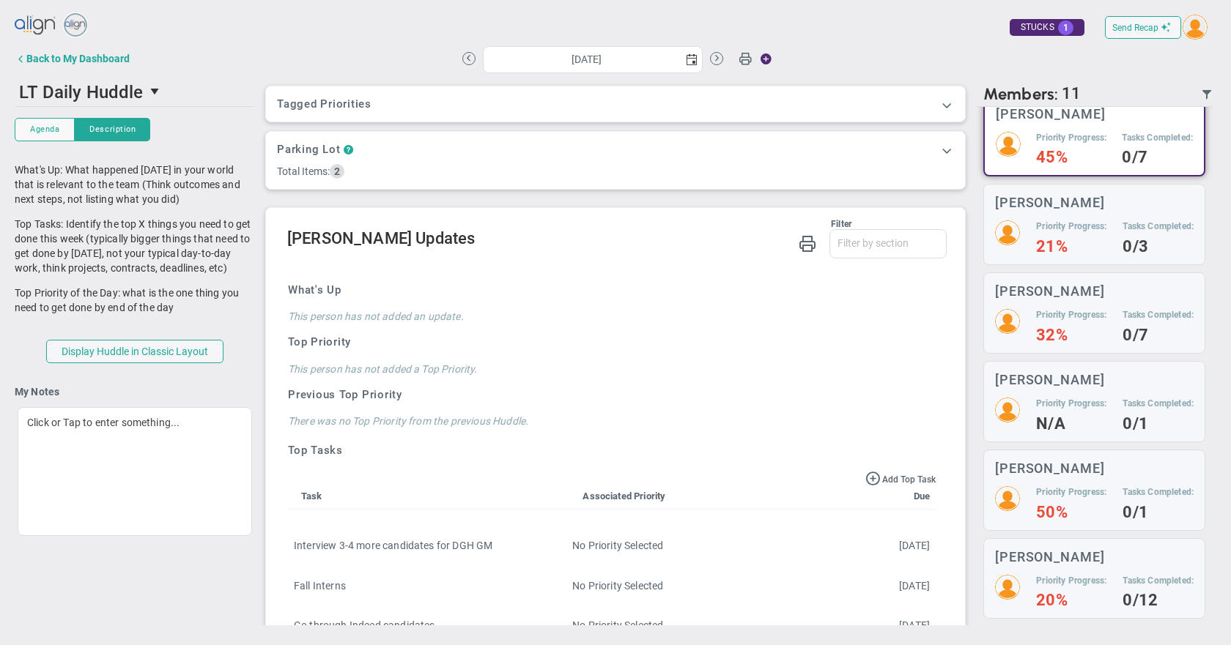
scroll to position [73, 0]
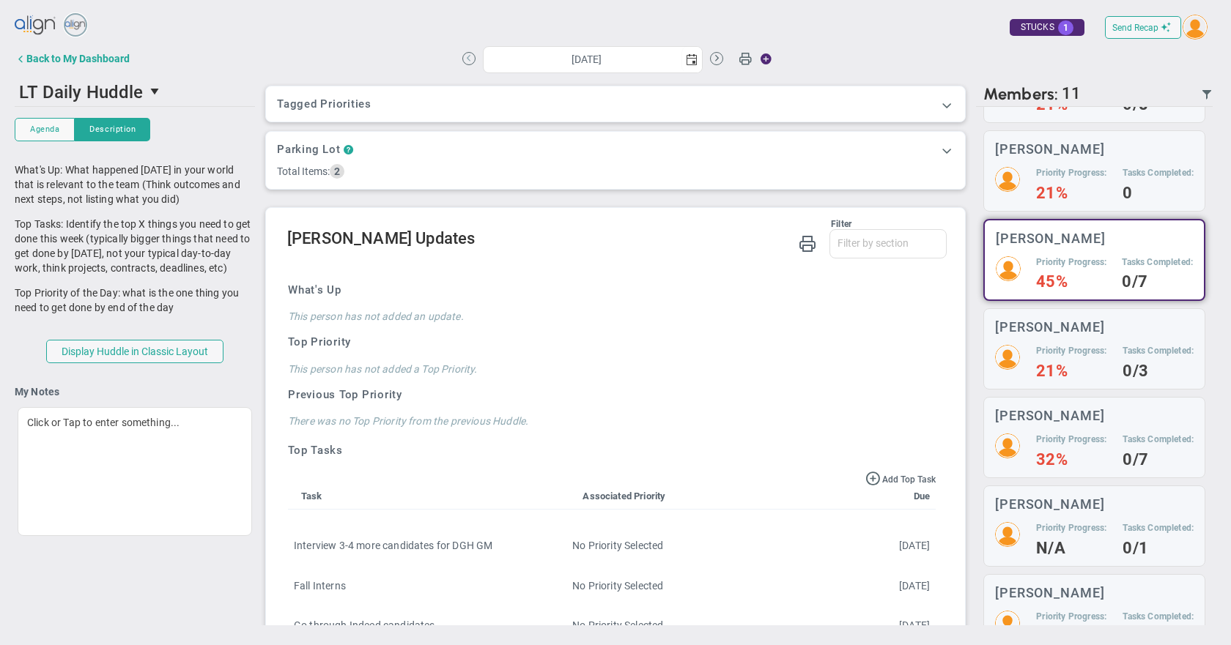
click at [469, 64] on button at bounding box center [468, 58] width 13 height 13
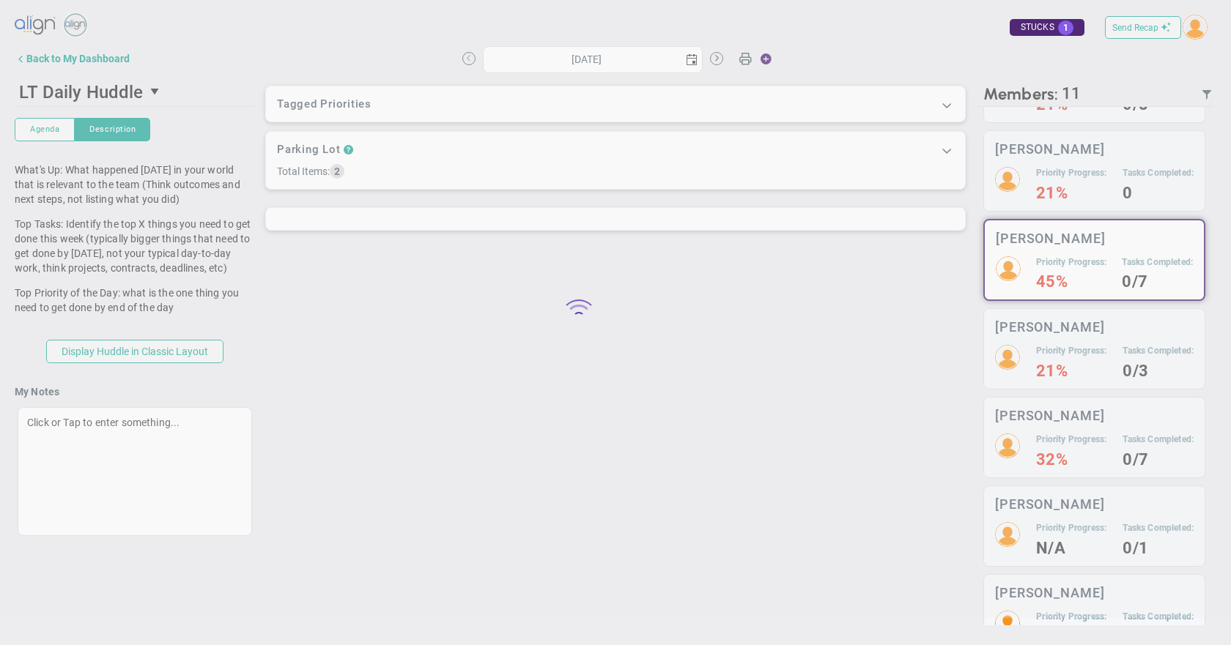
scroll to position [197, 0]
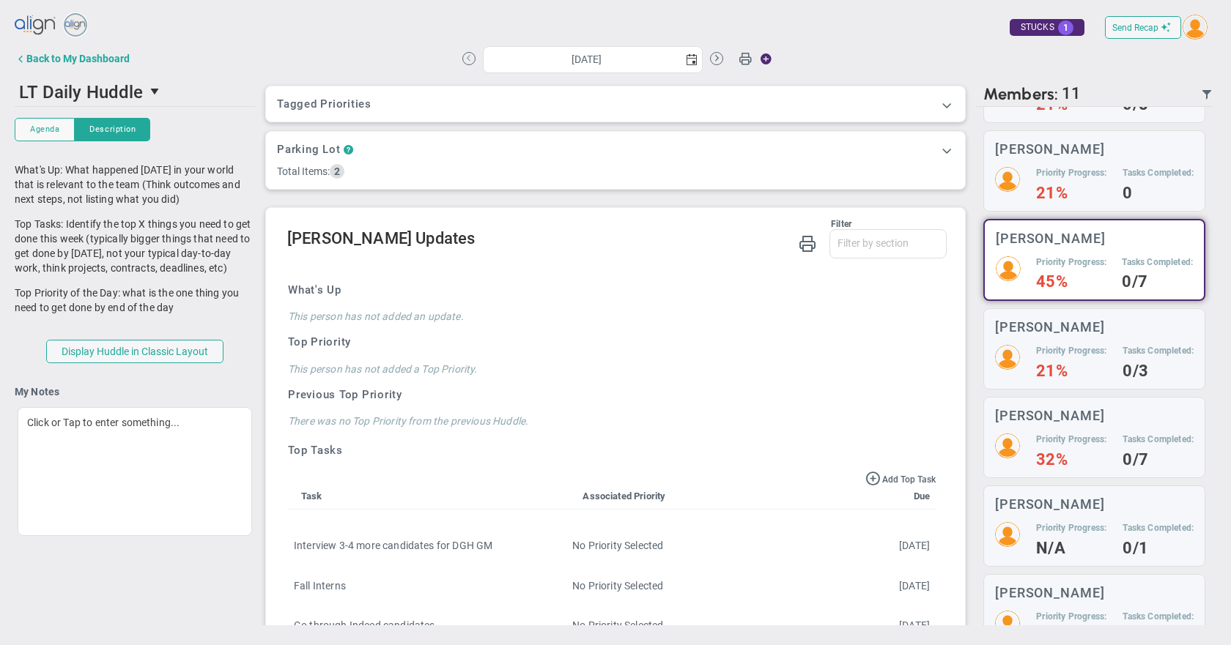
click at [469, 64] on button at bounding box center [468, 58] width 13 height 13
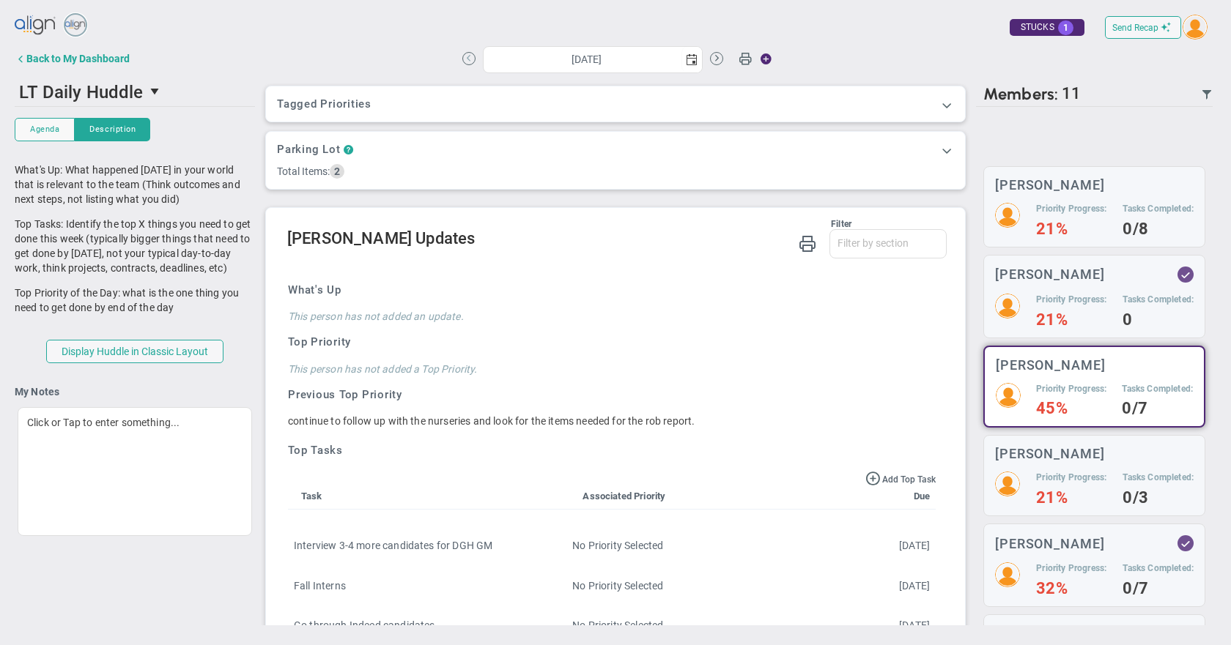
scroll to position [197, 0]
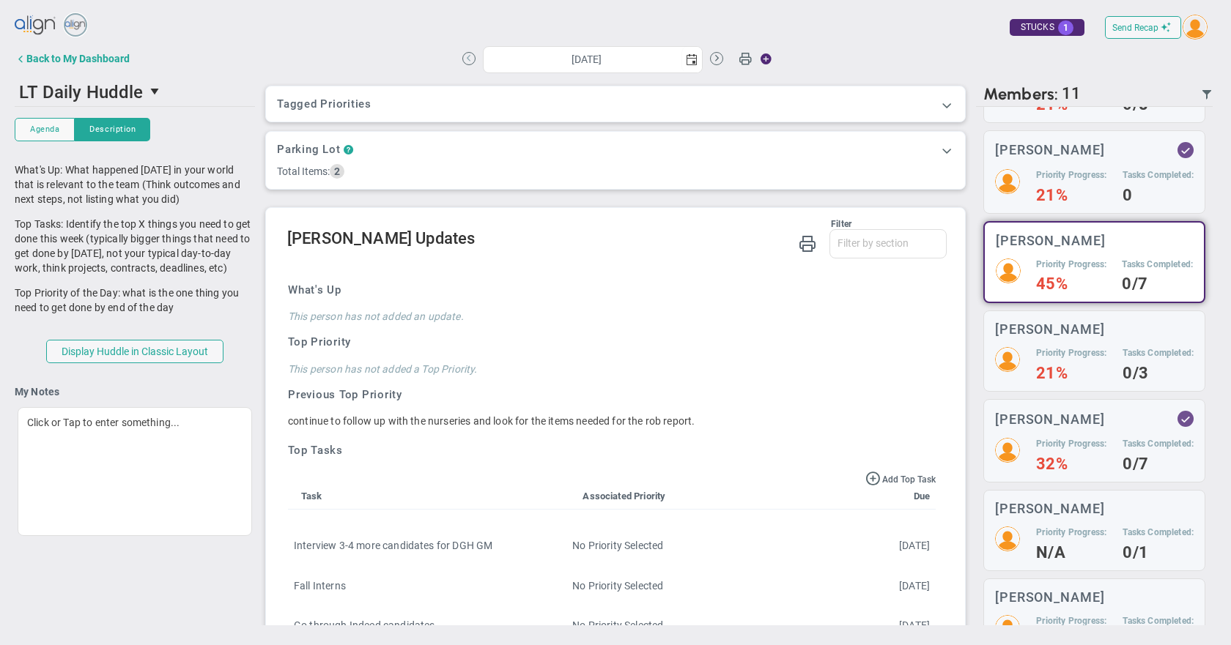
click at [469, 64] on button at bounding box center [468, 58] width 13 height 13
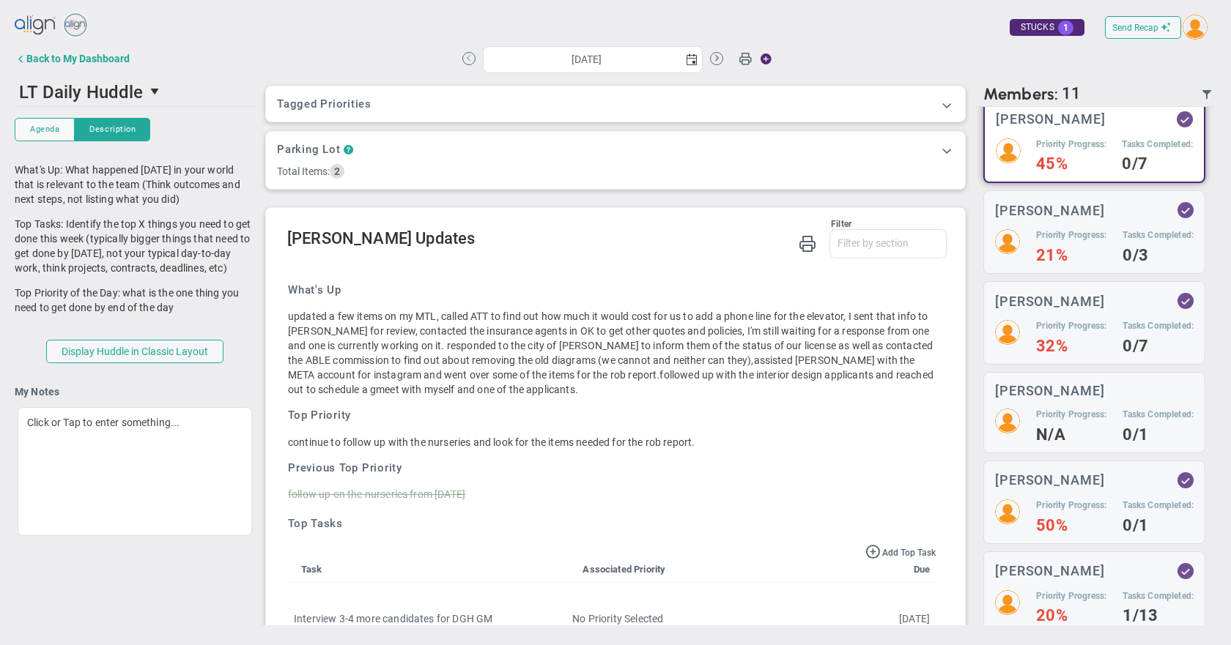
scroll to position [73, 0]
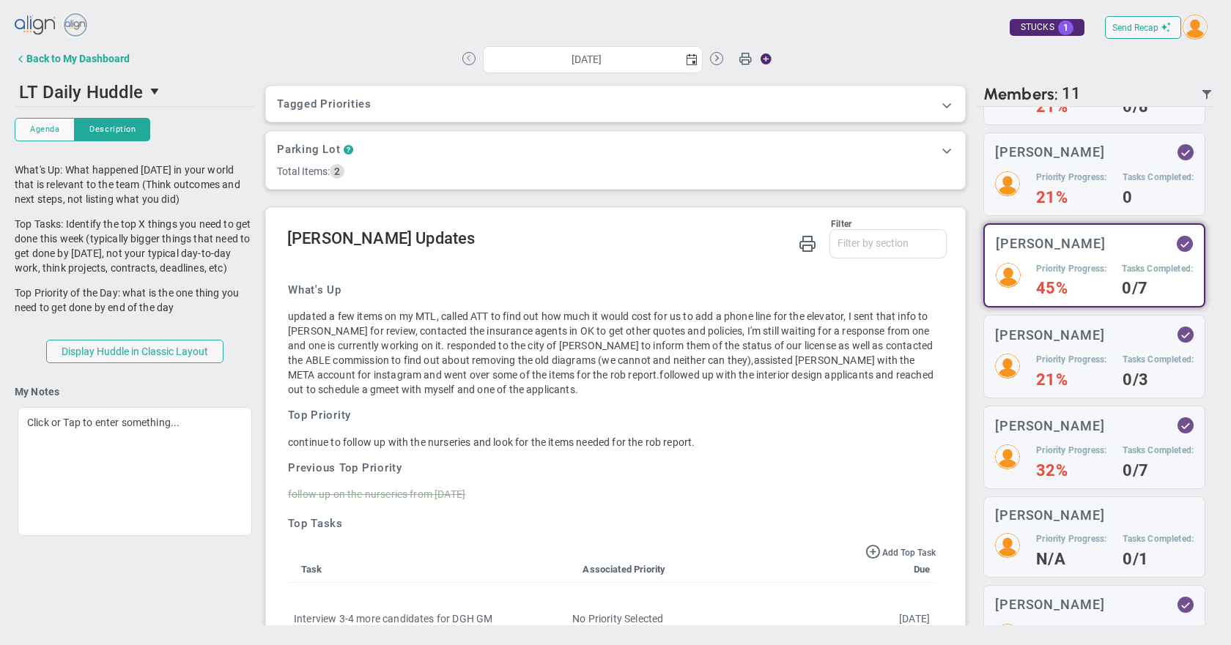
click at [469, 64] on button at bounding box center [468, 58] width 13 height 13
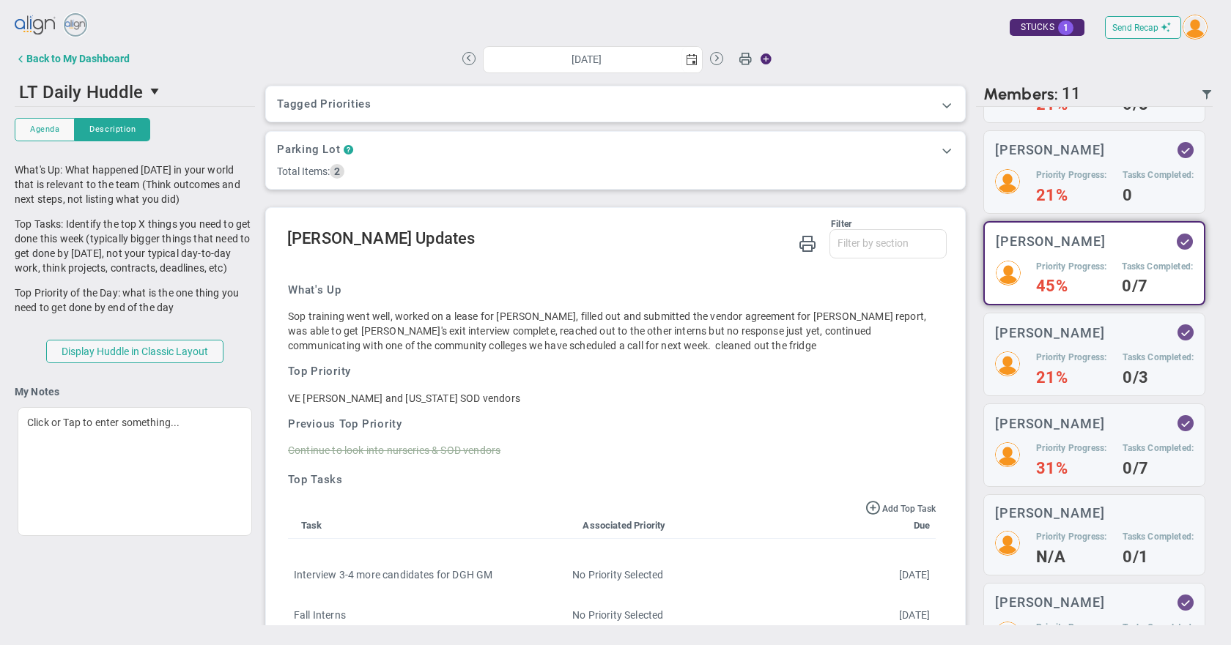
scroll to position [73, 0]
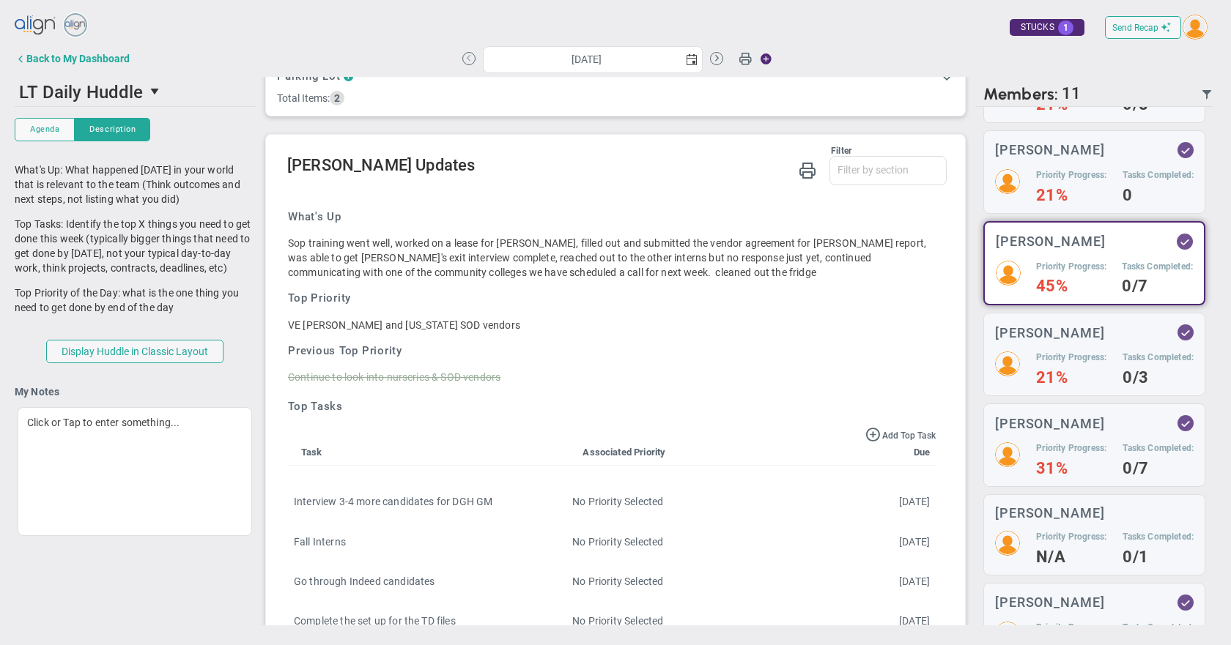
click at [470, 59] on button at bounding box center [468, 58] width 13 height 13
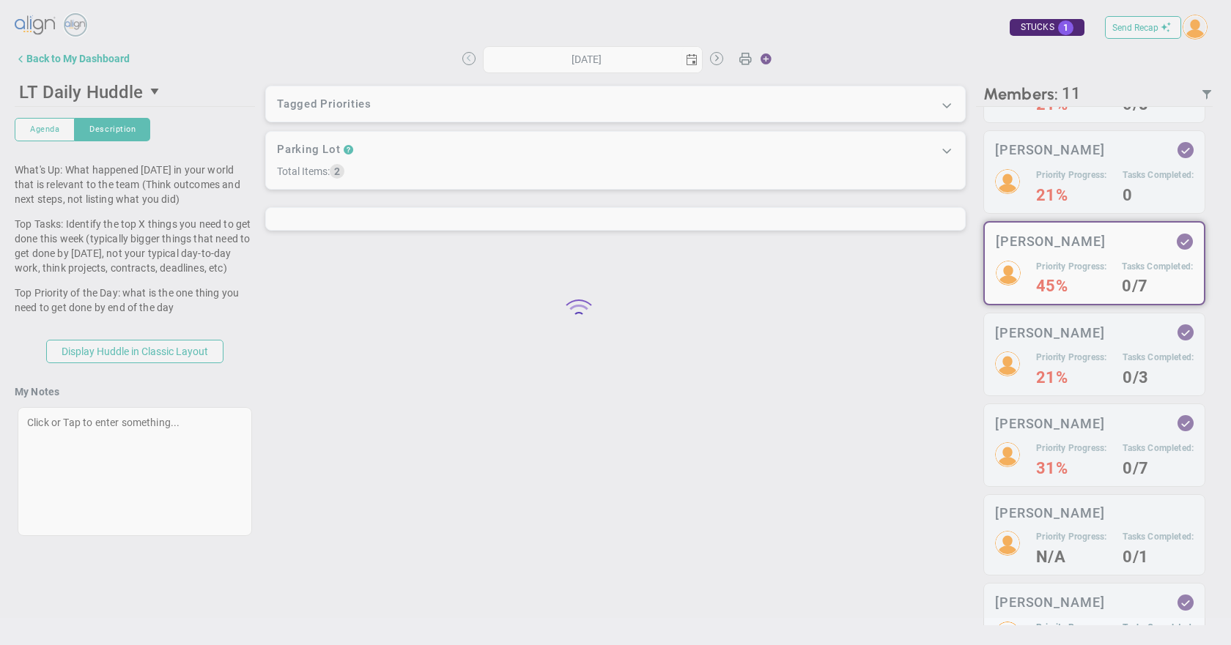
type input "[DATE]"
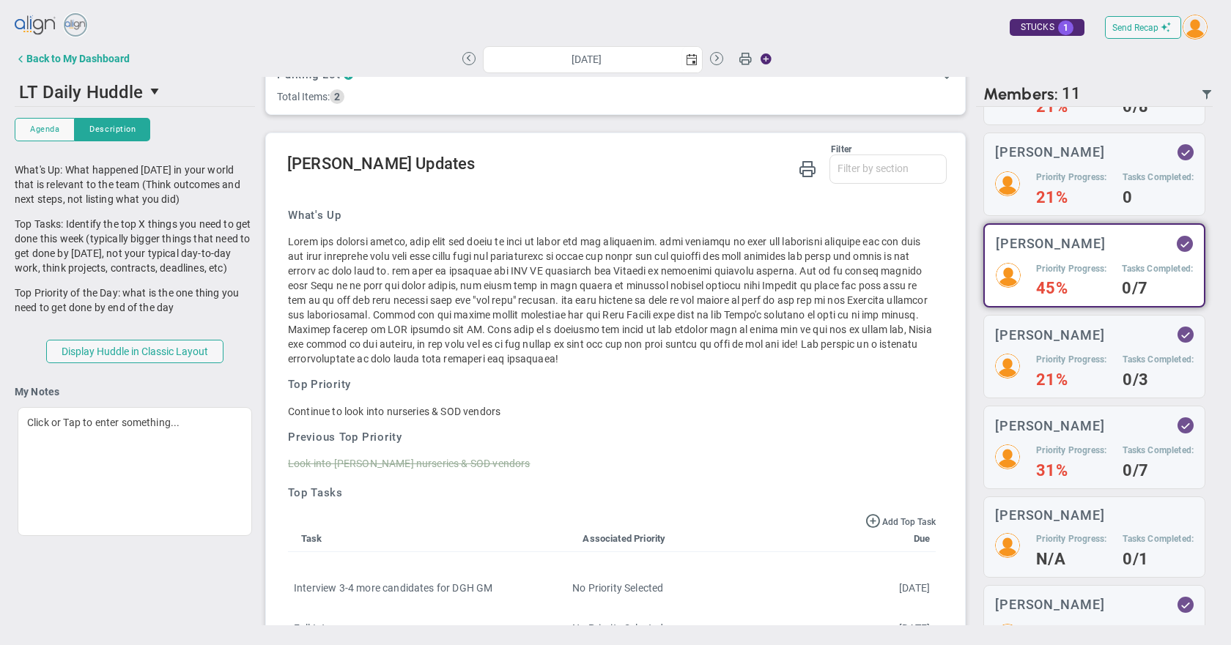
scroll to position [146, 0]
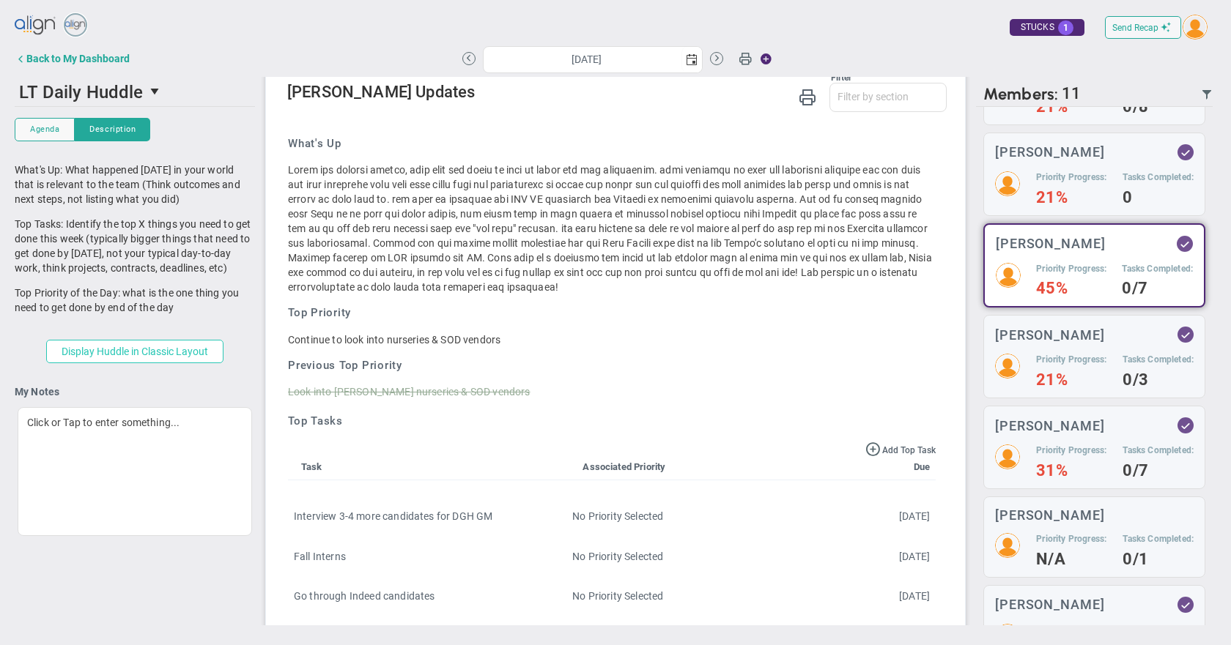
click at [197, 349] on button "Display Huddle in Classic Layout" at bounding box center [134, 351] width 177 height 23
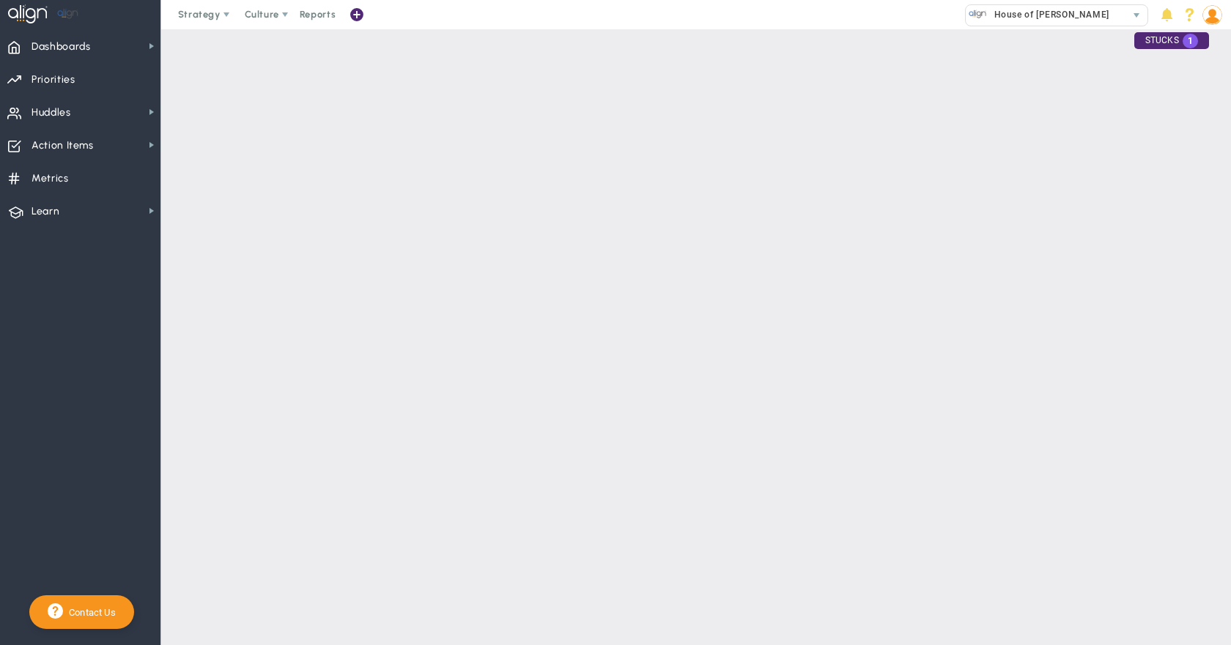
type input "true"
type input "[DATE]"
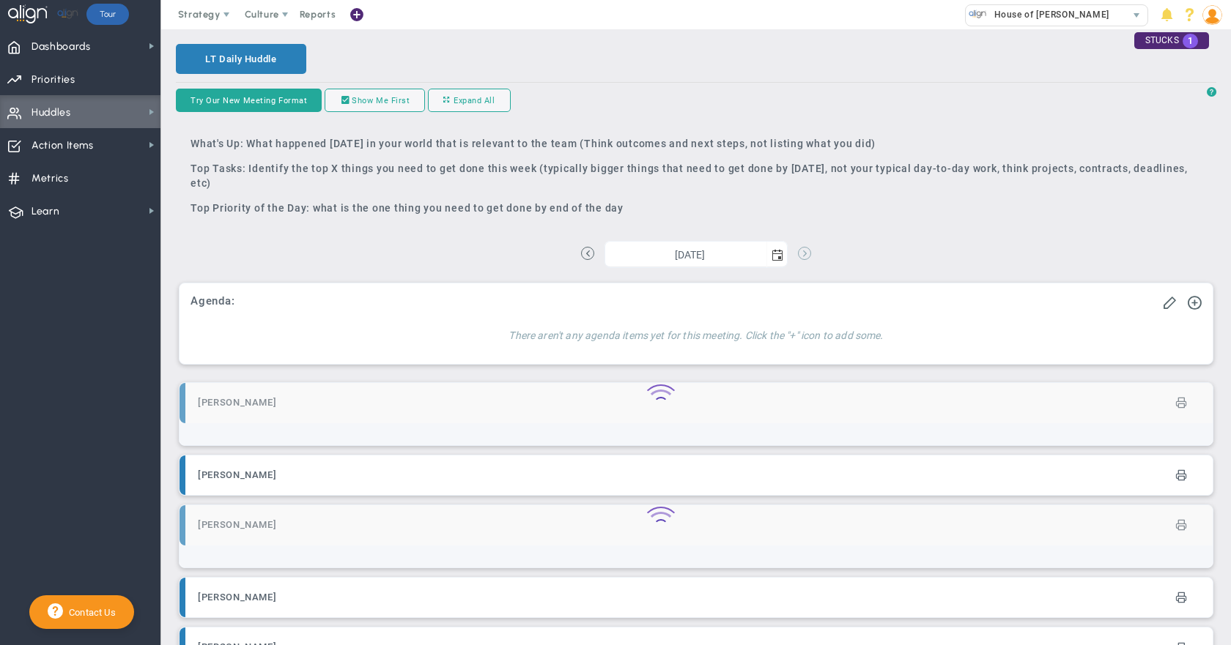
click at [800, 256] on button at bounding box center [804, 253] width 13 height 13
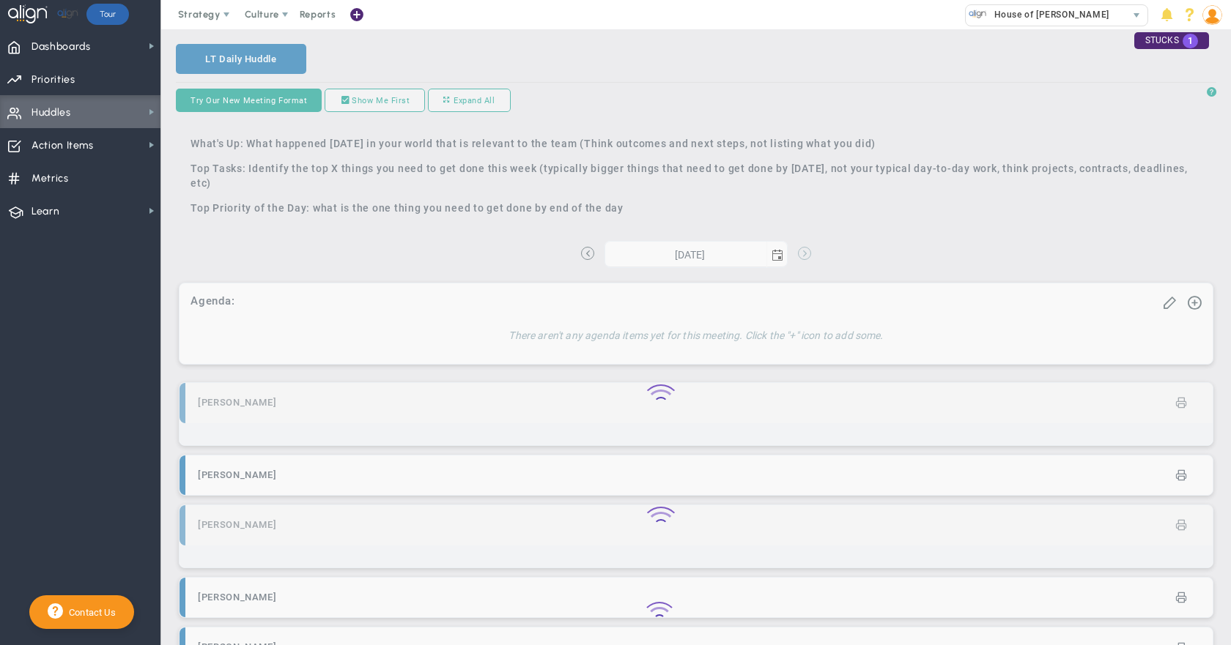
type input "[DATE]"
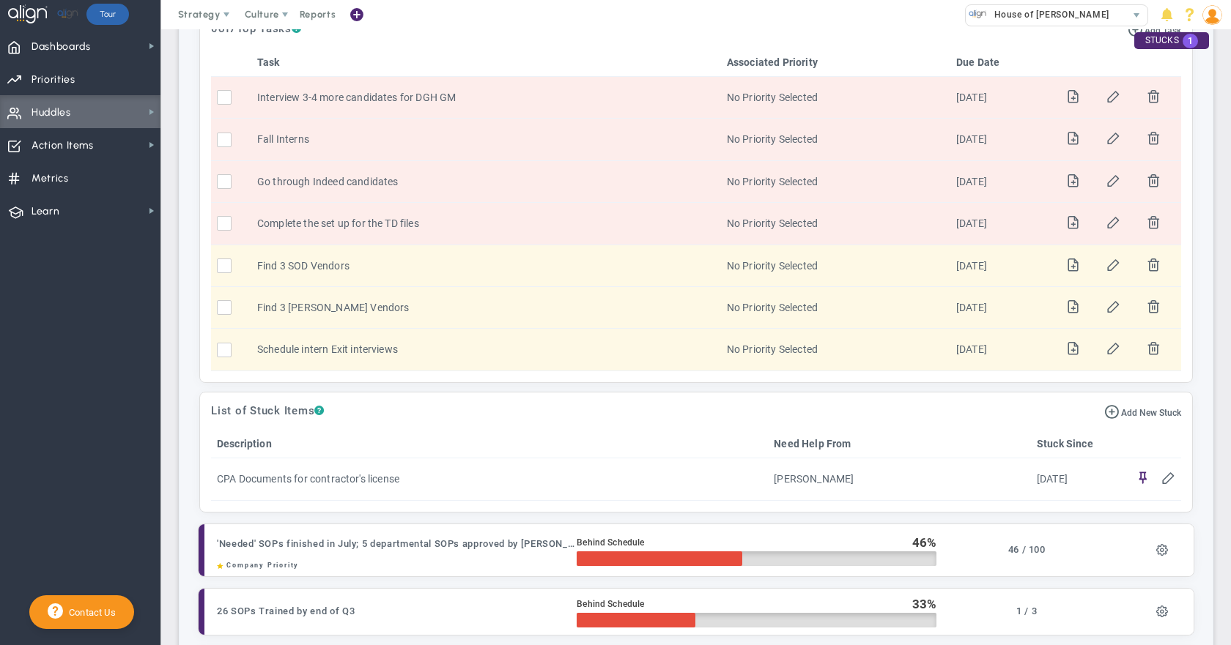
scroll to position [3443, 0]
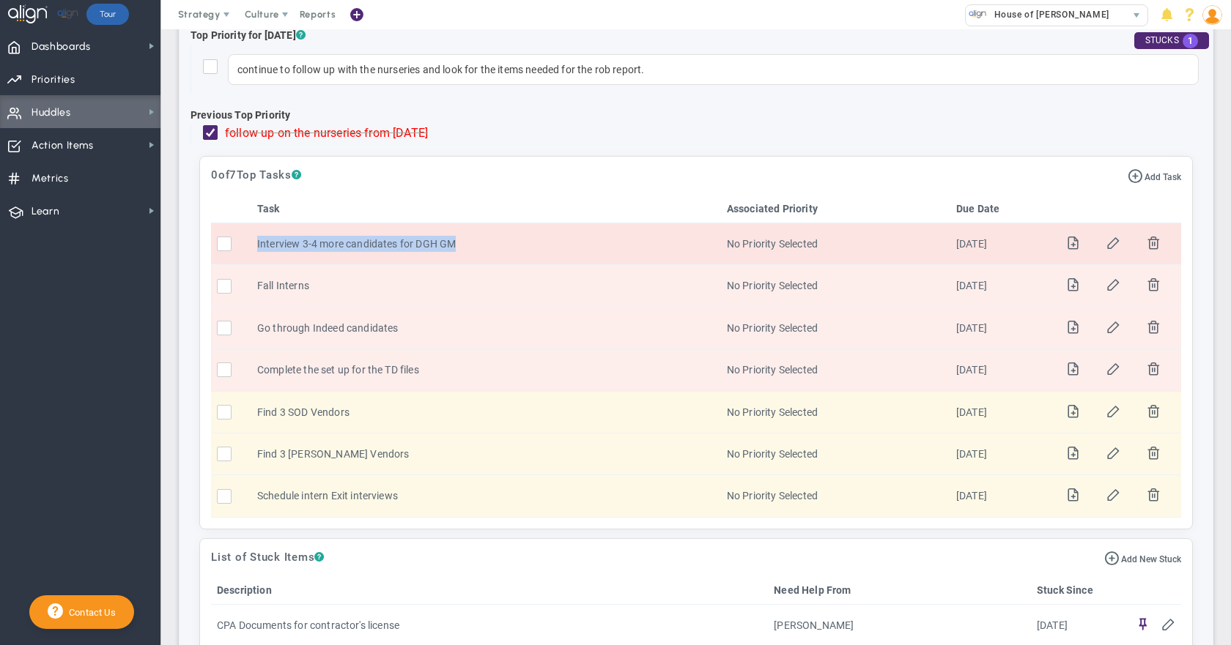
drag, startPoint x: 475, startPoint y: 248, endPoint x: 257, endPoint y: 257, distance: 217.7
click at [257, 257] on td "Interview 3-4 more candidates for DGH GM" at bounding box center [486, 244] width 470 height 42
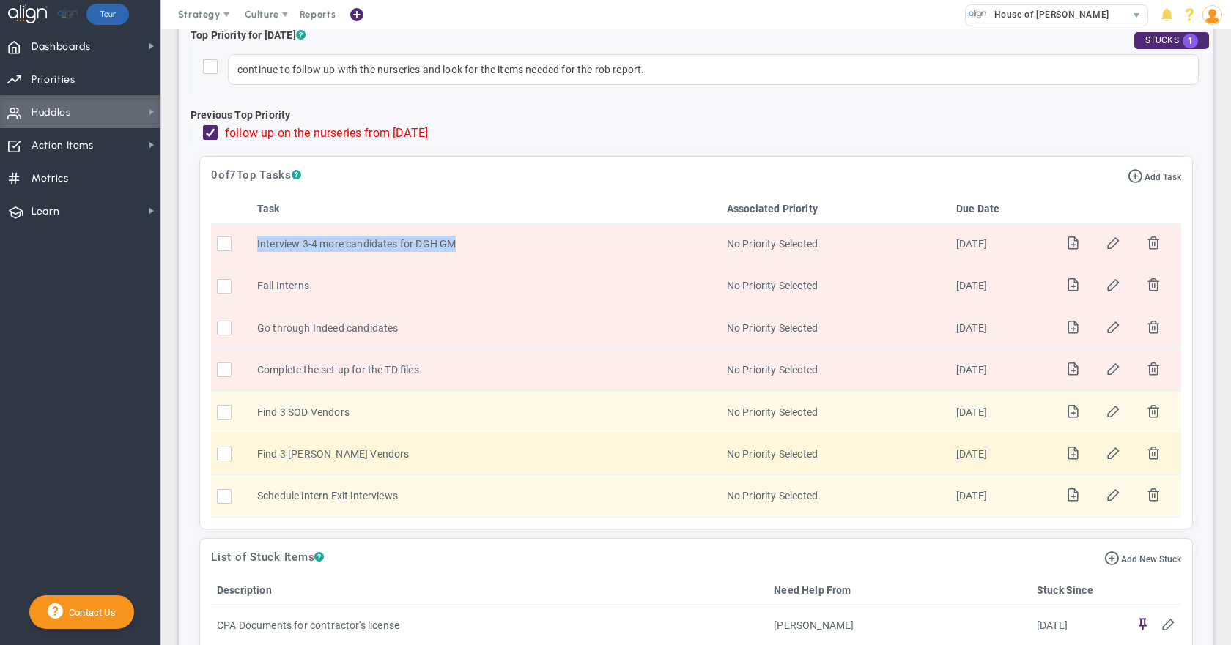
drag, startPoint x: 389, startPoint y: 463, endPoint x: 254, endPoint y: 463, distance: 134.8
click at [254, 463] on td "Find 3 [PERSON_NAME] Vendors" at bounding box center [486, 455] width 470 height 42
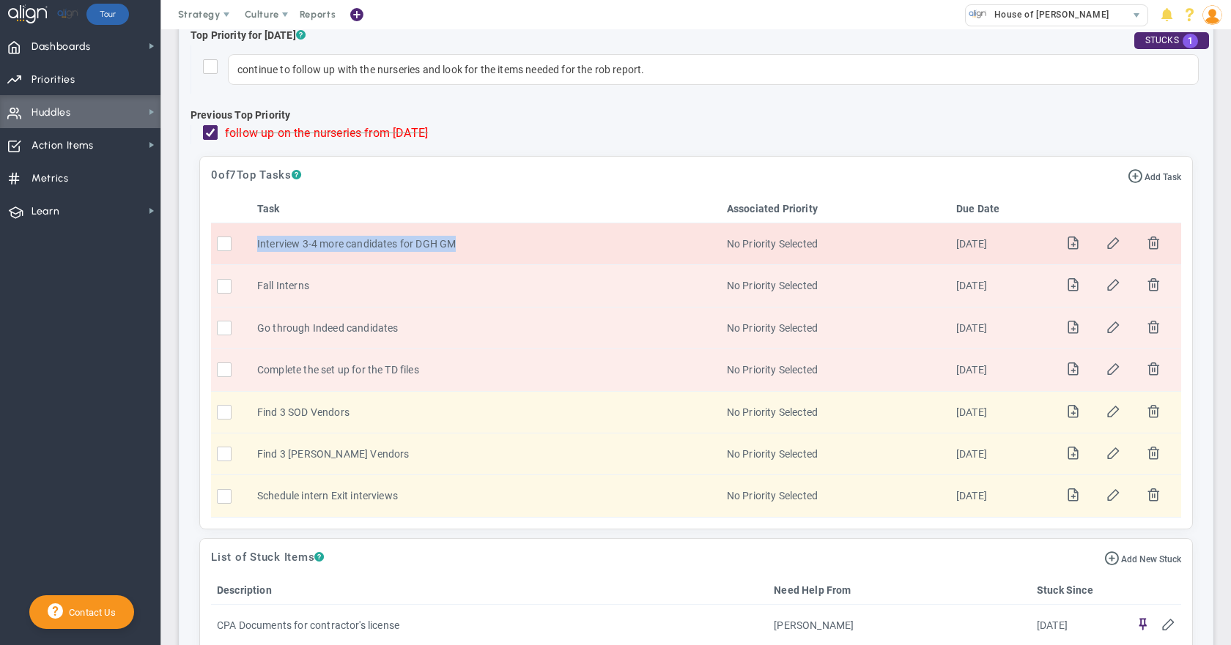
drag, startPoint x: 479, startPoint y: 259, endPoint x: 238, endPoint y: 260, distance: 241.0
click at [238, 260] on tr "Interview 3-4 more candidates for DGH GM No Priority Selected [DATE]" at bounding box center [696, 244] width 970 height 42
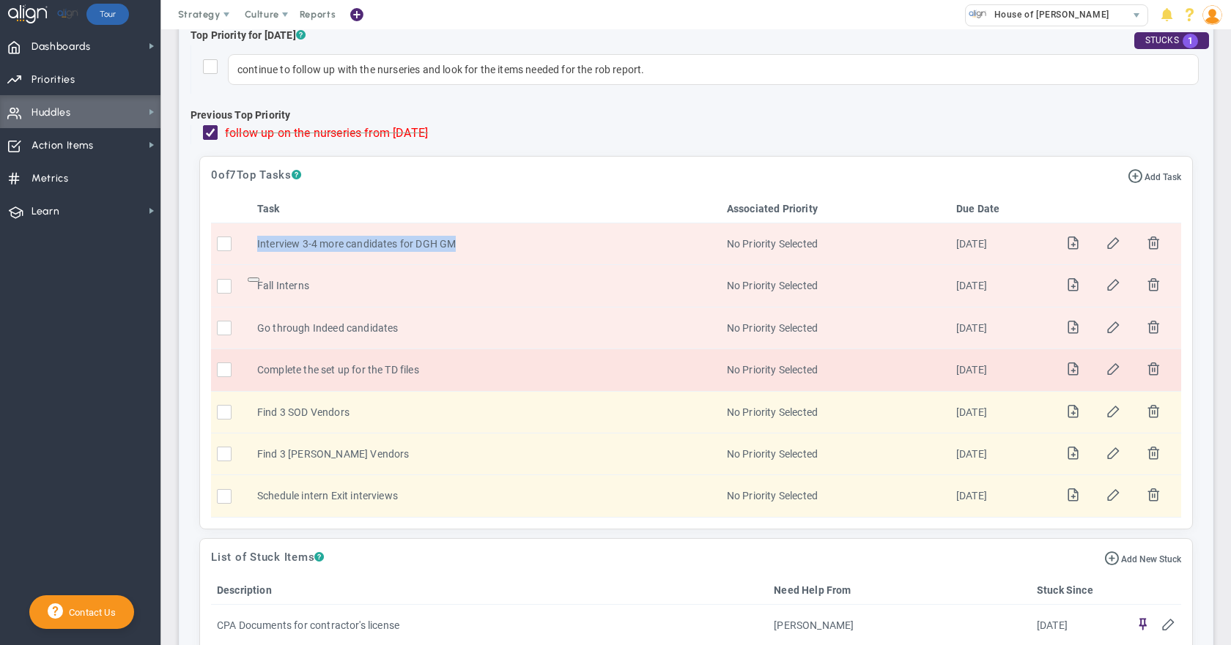
drag, startPoint x: 420, startPoint y: 469, endPoint x: 356, endPoint y: 368, distance: 118.9
click at [225, 464] on tr "Find 3 [PERSON_NAME] Vendors No Priority Selected [DATE]" at bounding box center [696, 455] width 970 height 42
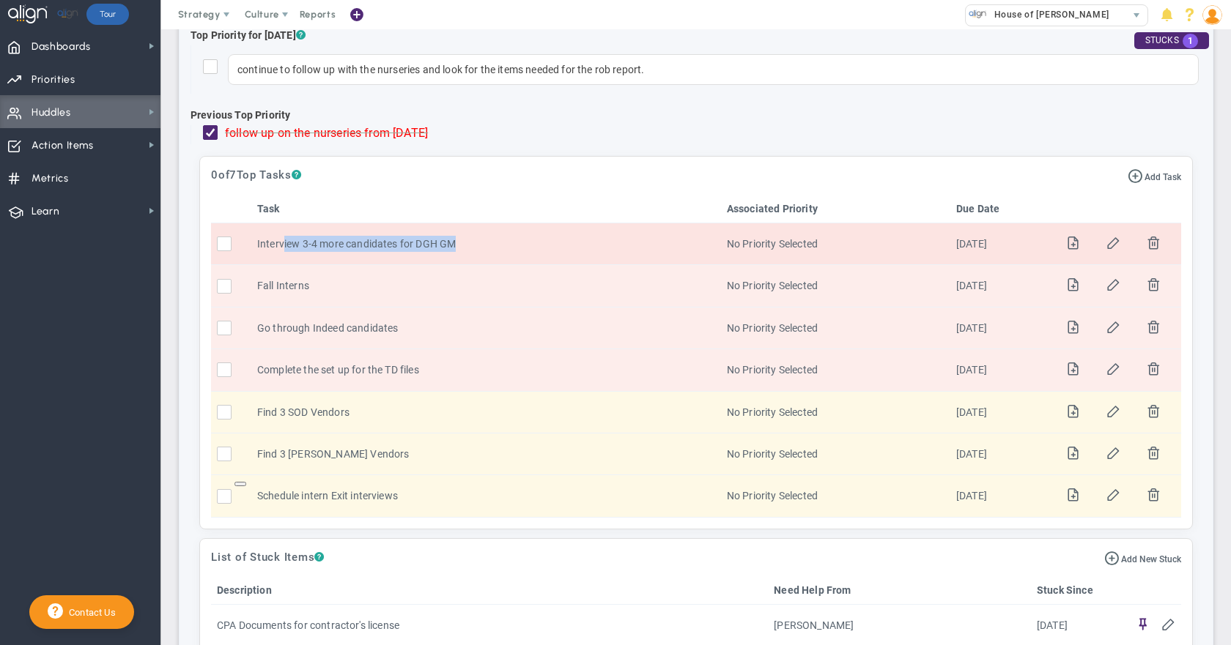
drag, startPoint x: 489, startPoint y: 245, endPoint x: 283, endPoint y: 235, distance: 206.8
click at [283, 235] on td "Interview 3-4 more candidates for DGH GM" at bounding box center [486, 244] width 470 height 42
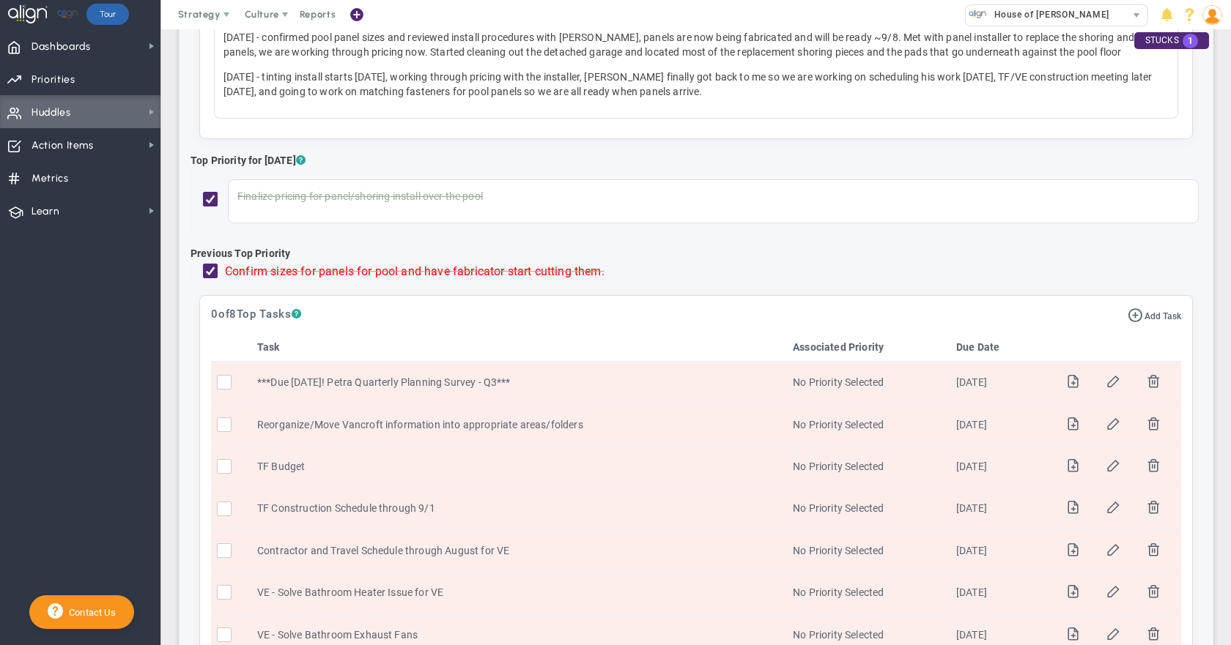
scroll to position [0, 0]
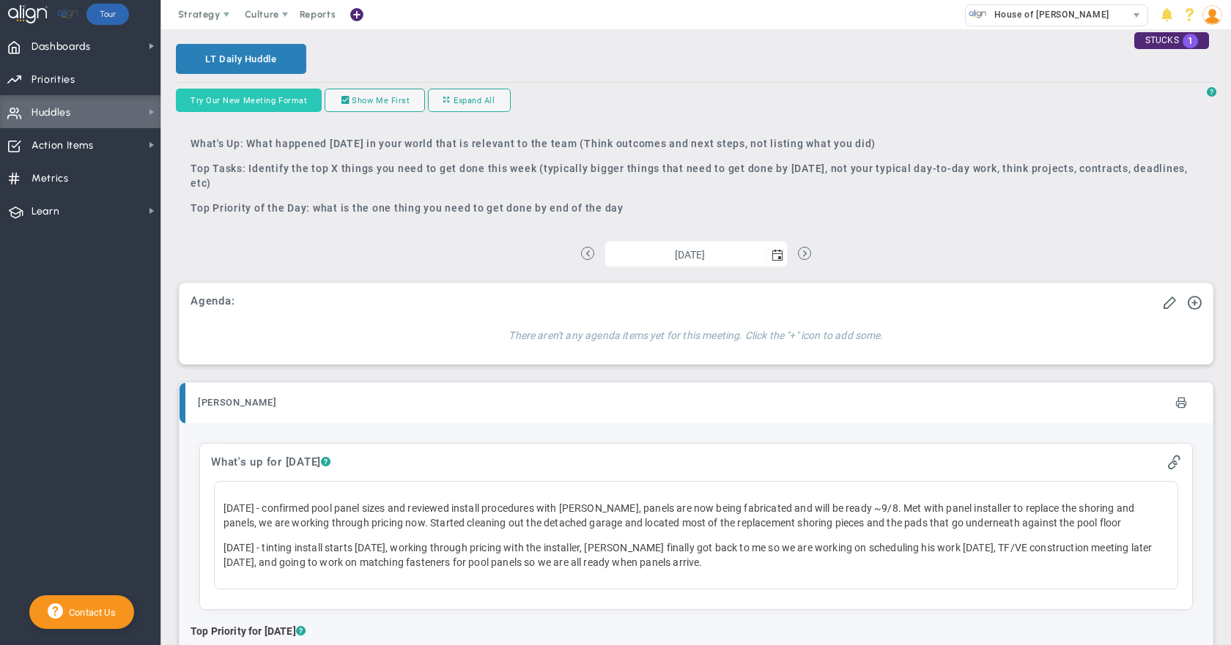
click at [210, 103] on button "Try Our New Meeting Format" at bounding box center [249, 100] width 146 height 23
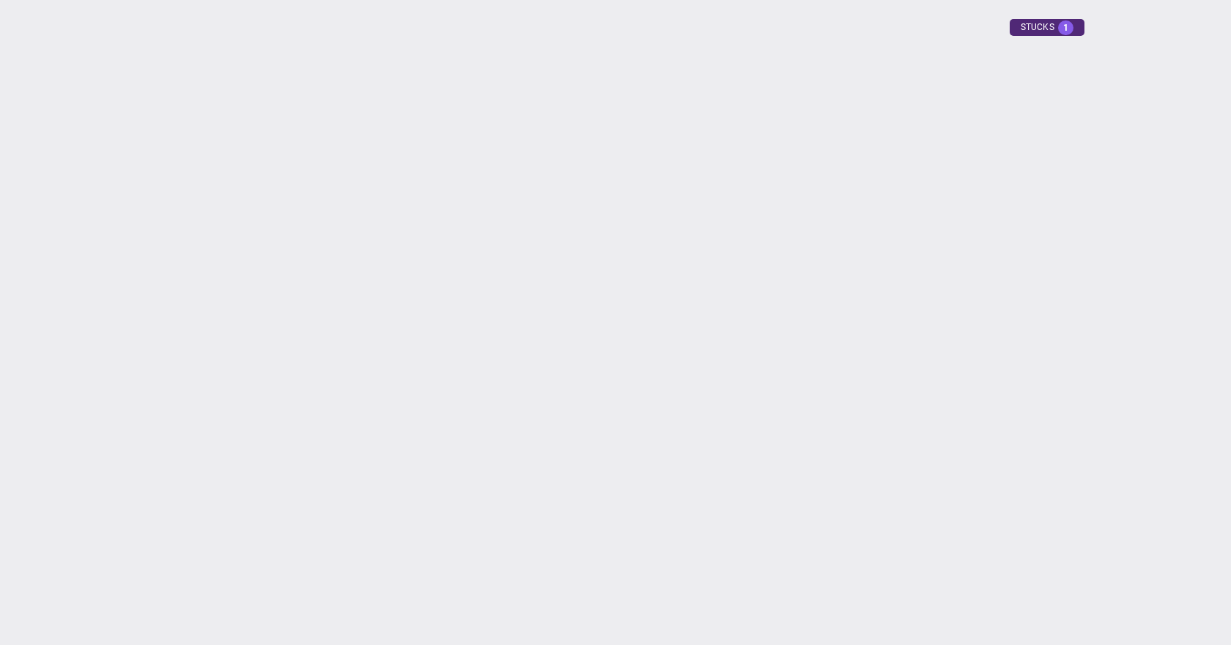
type input "[DATE]"
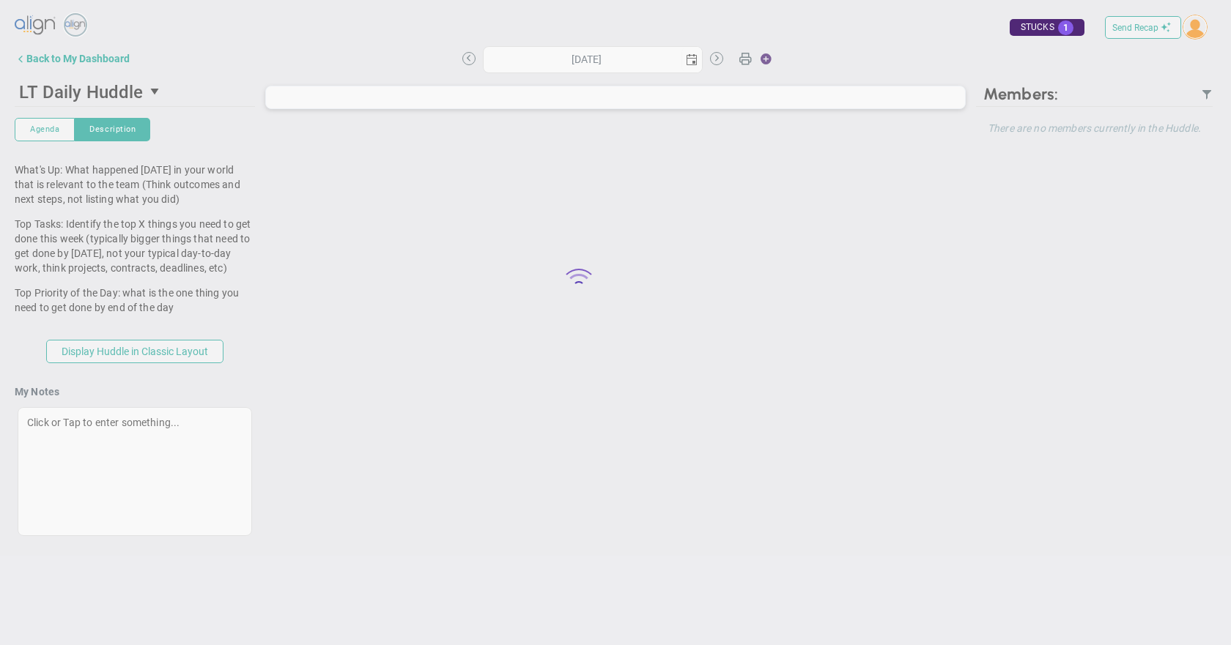
type input "[DATE]"
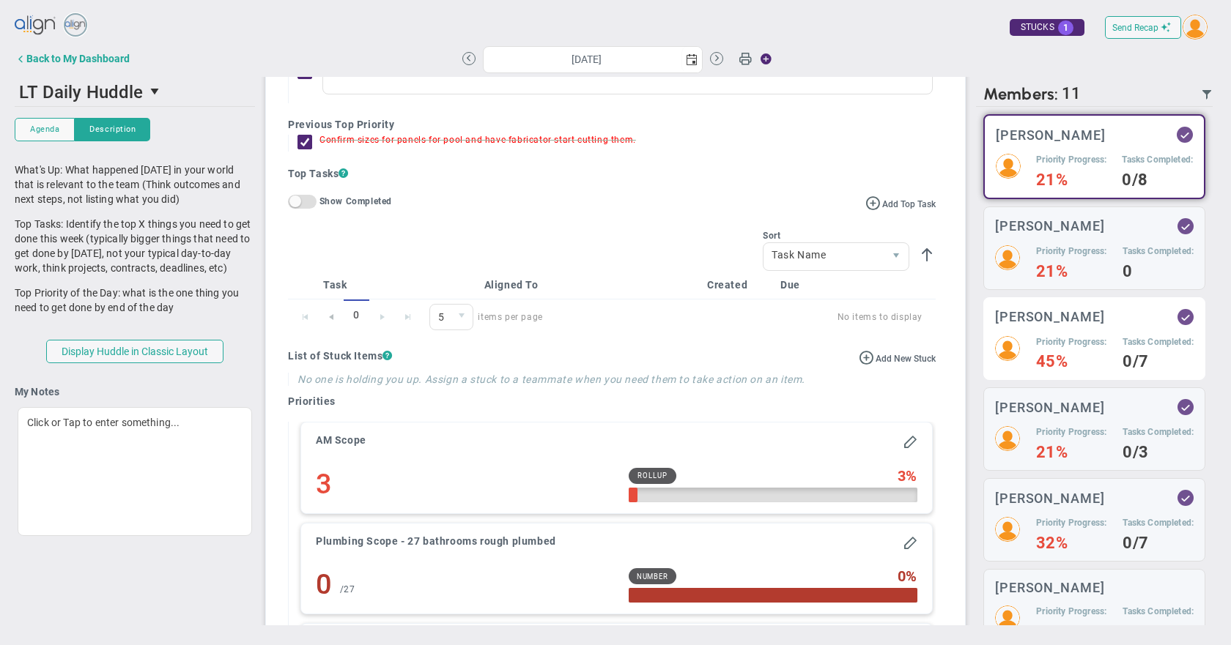
click at [1056, 368] on h4 "45%" at bounding box center [1071, 361] width 70 height 13
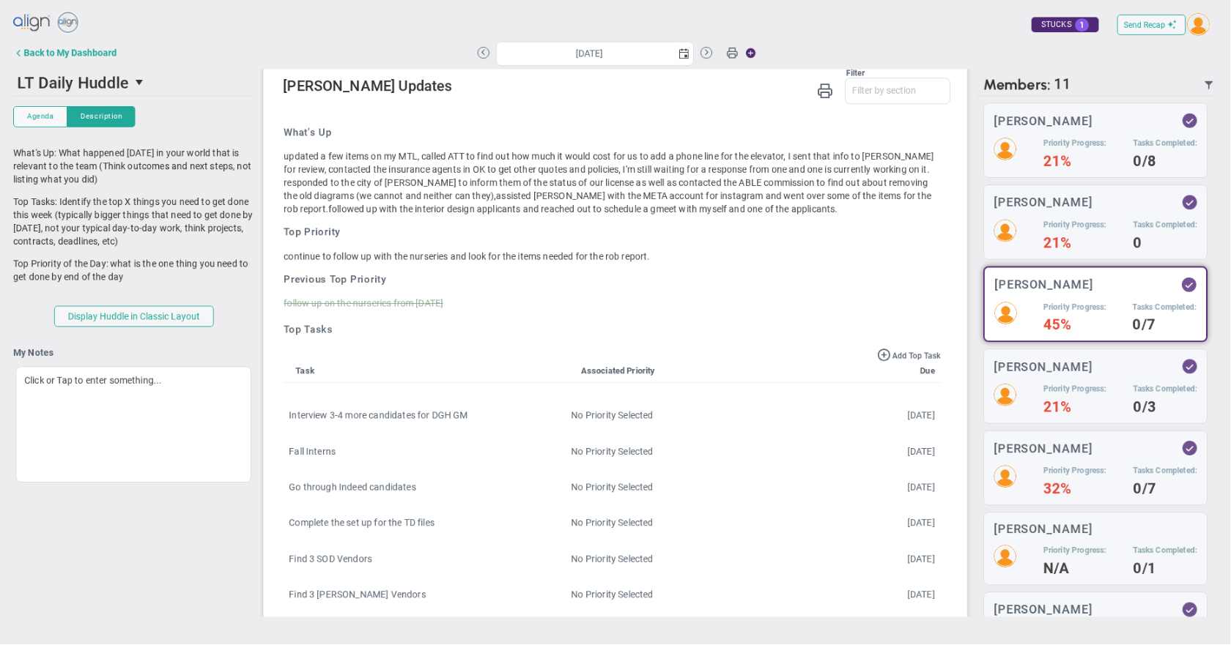
scroll to position [144, 0]
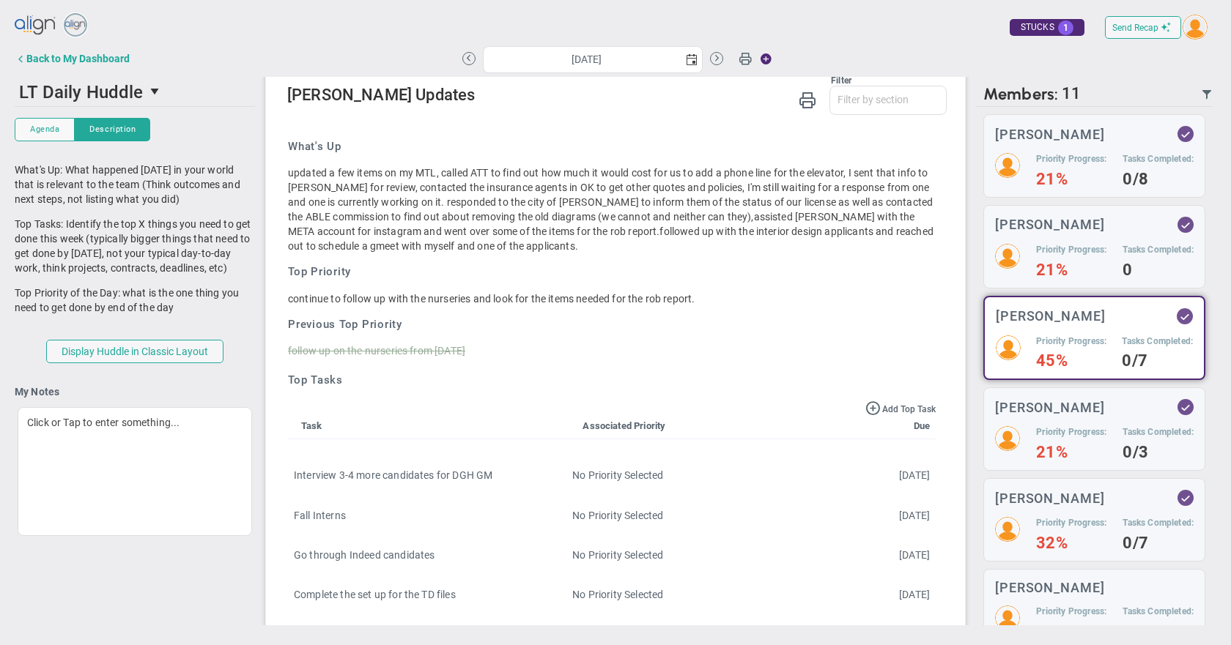
click at [1148, 81] on h2 "Members: 11 : 0" at bounding box center [1094, 92] width 237 height 30
drag, startPoint x: 172, startPoint y: 348, endPoint x: 152, endPoint y: 359, distance: 22.6
click at [152, 358] on button "Display Huddle in Classic Layout" at bounding box center [134, 351] width 177 height 23
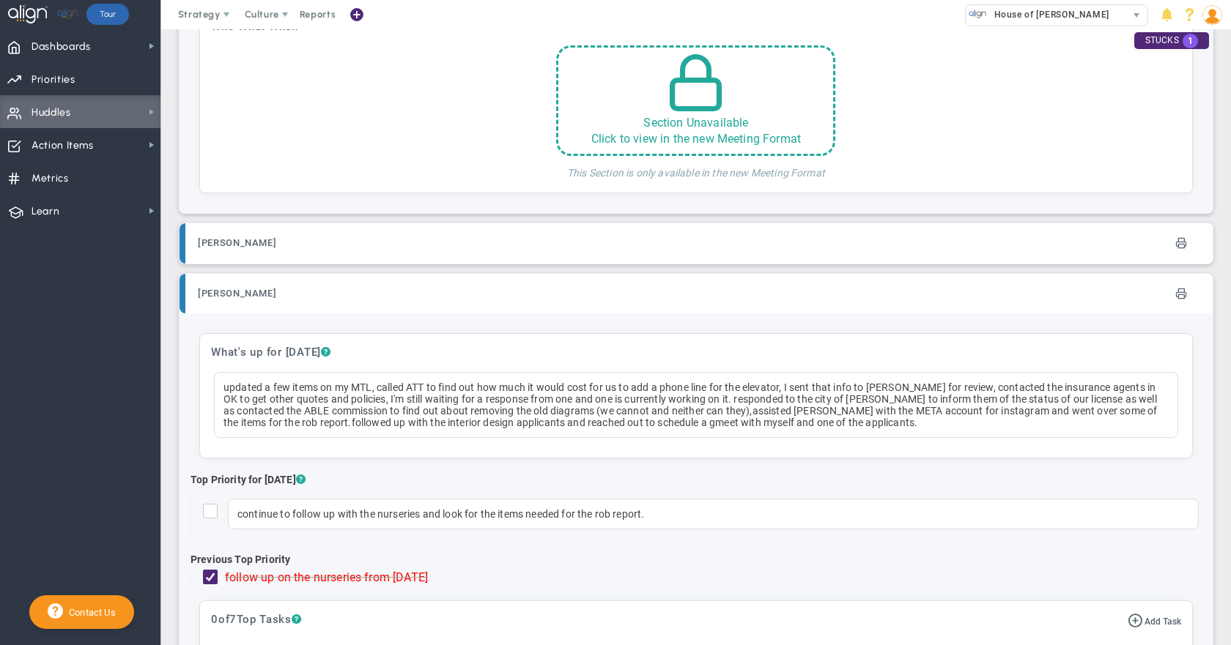
scroll to position [2783, 0]
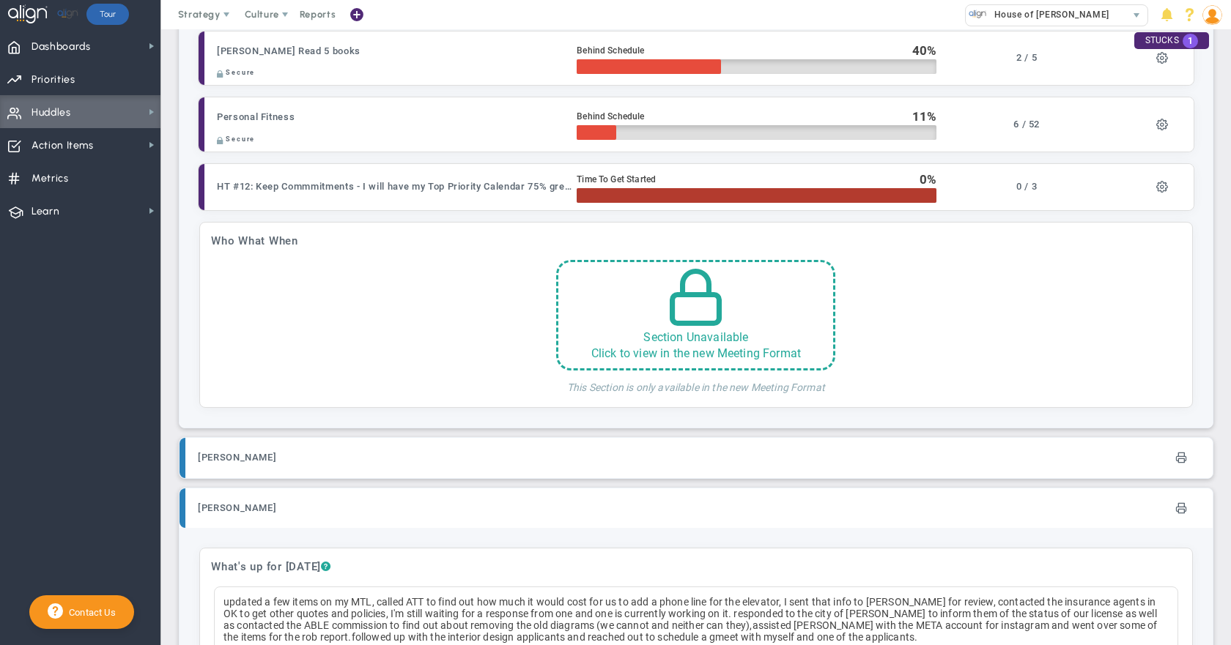
click at [1214, 6] on img at bounding box center [1212, 15] width 20 height 20
click at [1172, 164] on span "Sign Out" at bounding box center [1169, 160] width 119 height 29
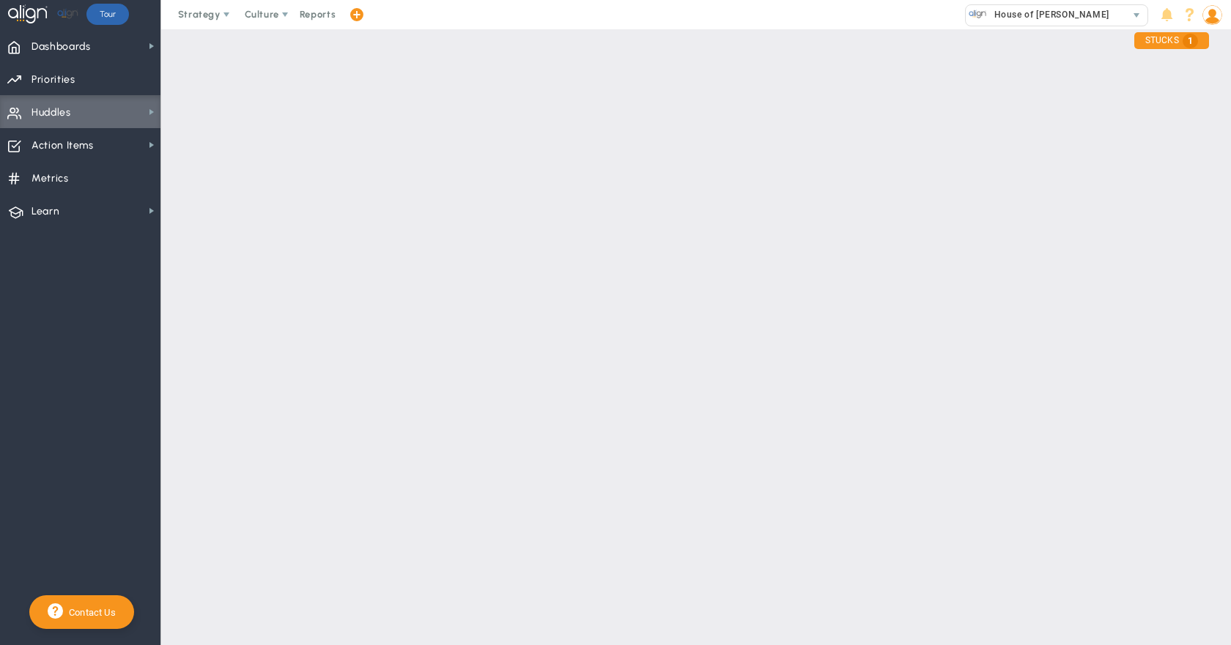
scroll to position [0, 0]
